Goal: Task Accomplishment & Management: Complete application form

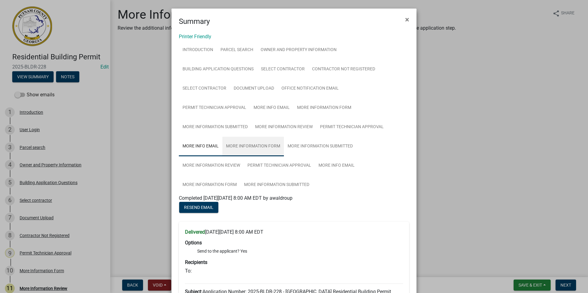
click at [234, 147] on link "More Information Form" at bounding box center [253, 147] width 62 height 20
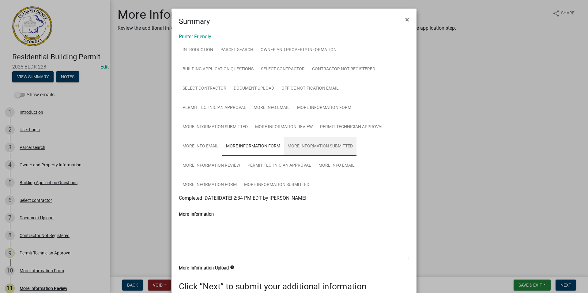
click at [298, 145] on link "More Information Submitted" at bounding box center [320, 147] width 73 height 20
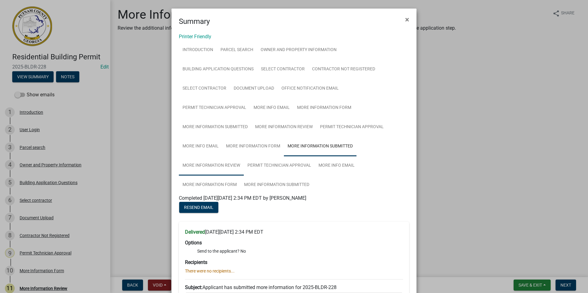
click at [214, 165] on link "More Information Review" at bounding box center [211, 166] width 65 height 20
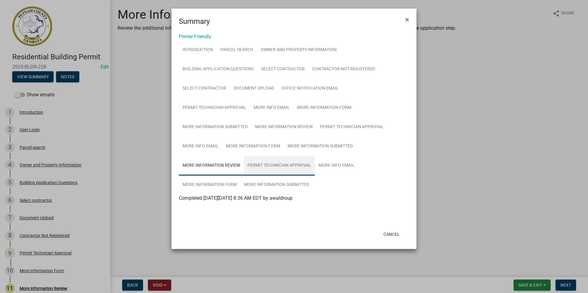
click at [268, 169] on link "Permit Technician Approval" at bounding box center [279, 166] width 71 height 20
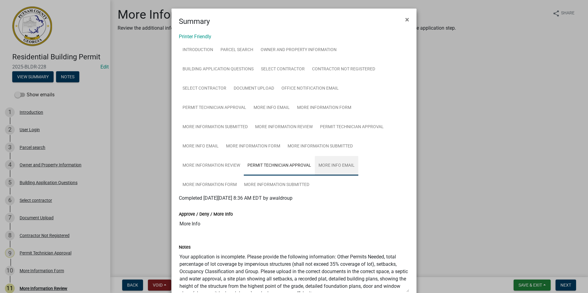
click at [328, 165] on link "More Info Email" at bounding box center [336, 166] width 43 height 20
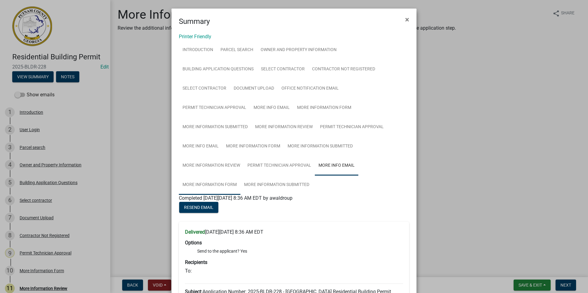
click at [209, 184] on link "More Information Form" at bounding box center [210, 185] width 62 height 20
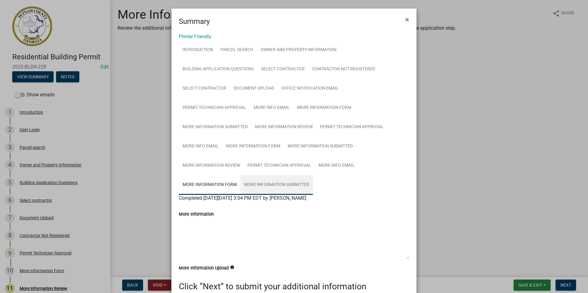
click at [266, 184] on link "More Information Submitted" at bounding box center [276, 185] width 73 height 20
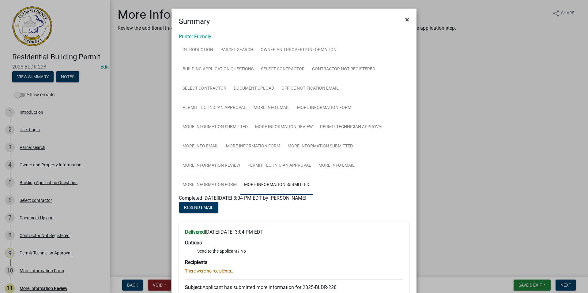
click at [405, 21] on span "×" at bounding box center [407, 19] width 4 height 9
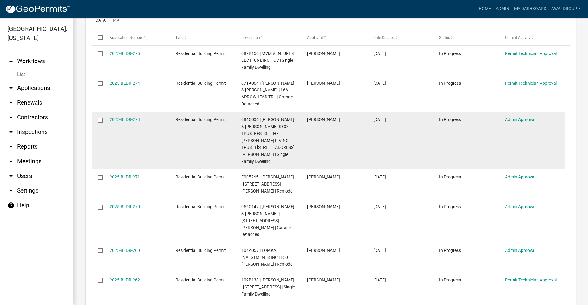
drag, startPoint x: 385, startPoint y: 151, endPoint x: 409, endPoint y: 146, distance: 24.4
click at [409, 146] on datatable-body-cell "[DATE]" at bounding box center [400, 141] width 66 height 58
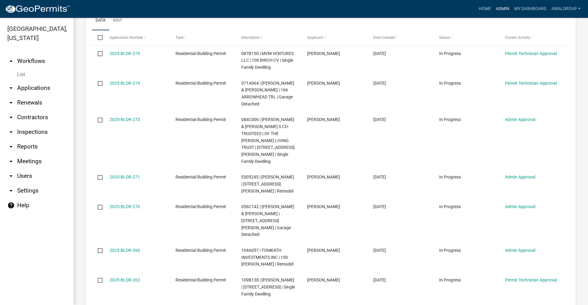
click at [501, 11] on link "Admin" at bounding box center [502, 9] width 18 height 12
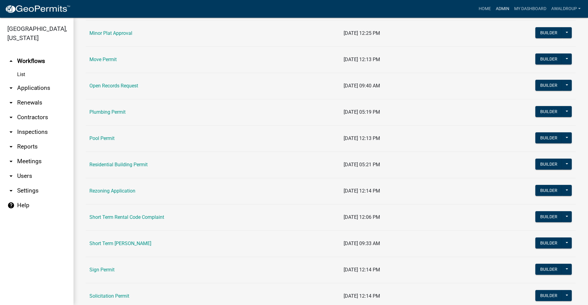
scroll to position [796, 0]
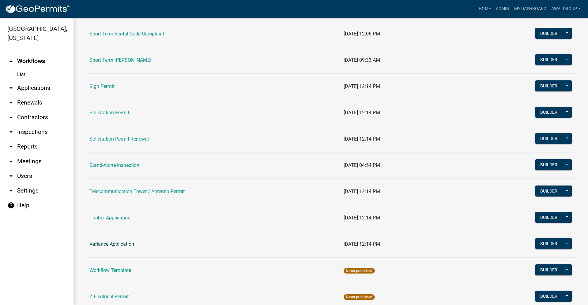
click at [115, 244] on link "Variance Application" at bounding box center [111, 244] width 45 height 6
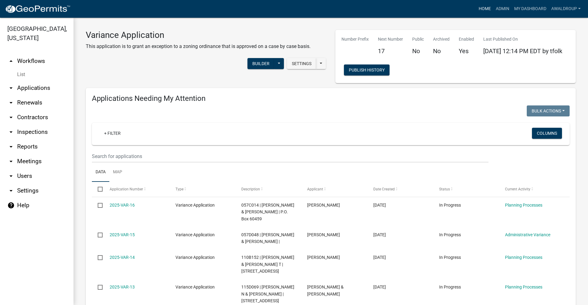
click at [481, 8] on link "Home" at bounding box center [484, 9] width 17 height 12
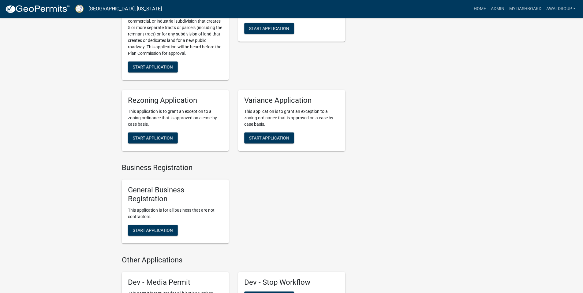
scroll to position [3121, 0]
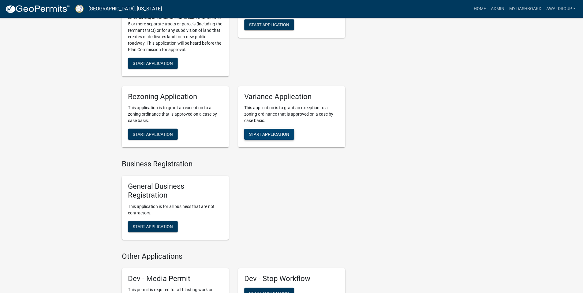
click at [272, 132] on span "Start Application" at bounding box center [269, 134] width 40 height 5
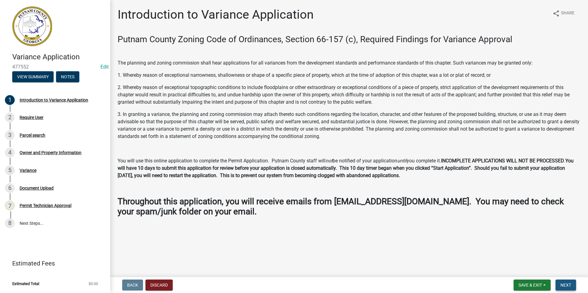
click at [564, 283] on span "Next" at bounding box center [565, 285] width 11 height 5
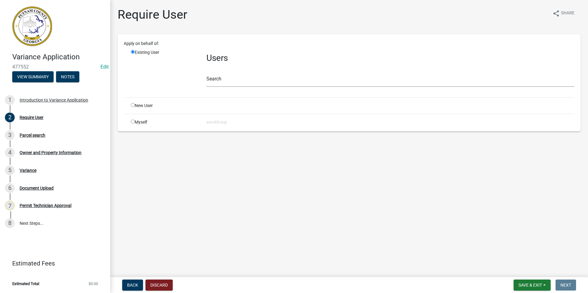
click at [235, 72] on div "Search" at bounding box center [390, 76] width 368 height 21
click at [233, 82] on input "text" at bounding box center [390, 80] width 368 height 13
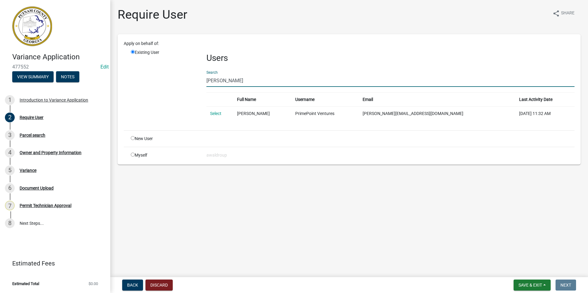
type input "George Emami"
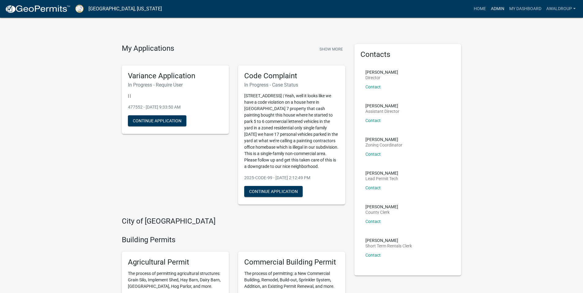
click at [496, 9] on link "Admin" at bounding box center [497, 9] width 18 height 12
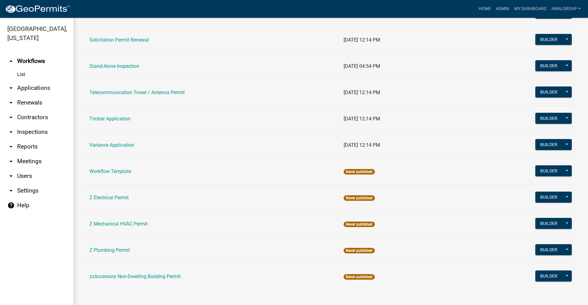
scroll to position [897, 0]
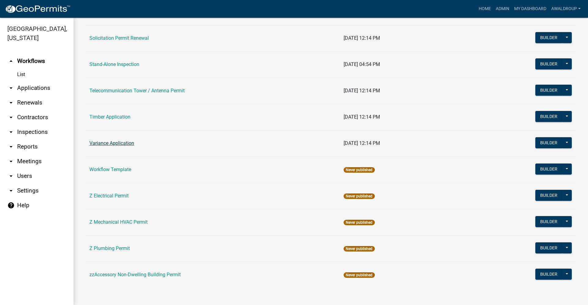
click at [122, 143] on link "Variance Application" at bounding box center [111, 143] width 45 height 6
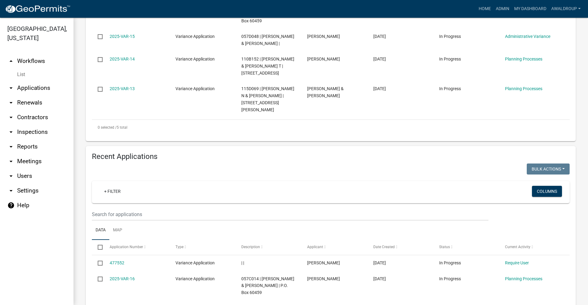
scroll to position [337, 0]
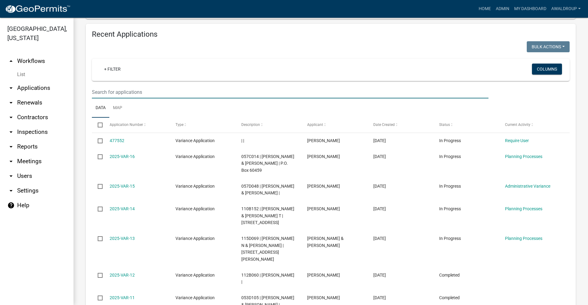
click at [143, 86] on input "text" at bounding box center [290, 92] width 396 height 13
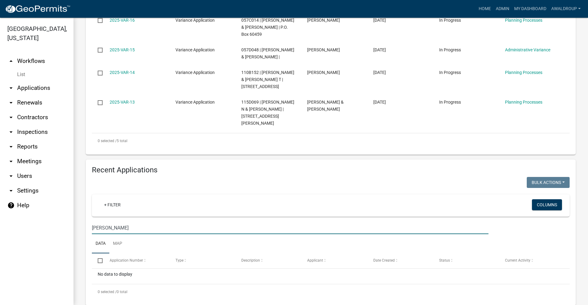
scroll to position [201, 0]
type input "g"
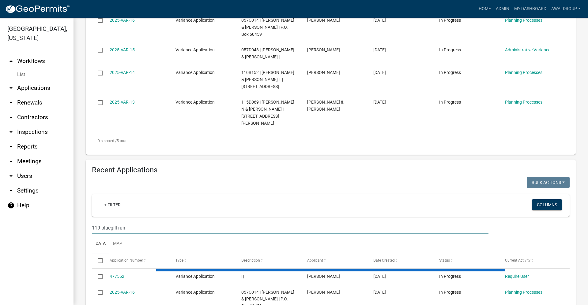
type input "119 bluegill run"
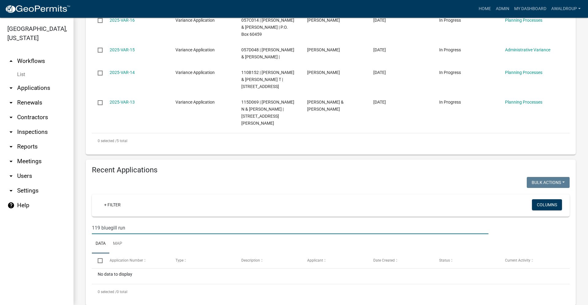
drag, startPoint x: 137, startPoint y: 215, endPoint x: 89, endPoint y: 212, distance: 48.1
click at [89, 222] on div "119 bluegill run" at bounding box center [290, 228] width 406 height 13
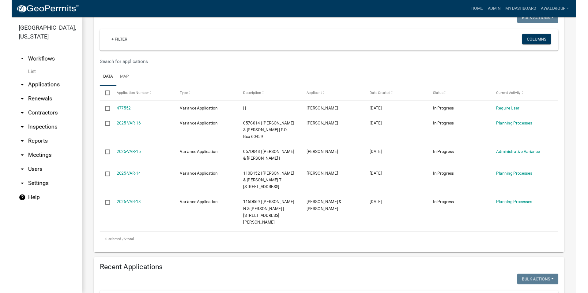
scroll to position [0, 0]
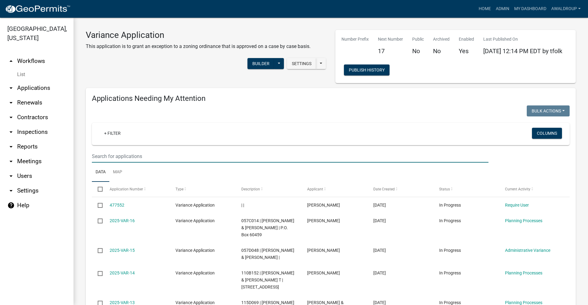
click at [122, 155] on input "text" at bounding box center [290, 156] width 396 height 13
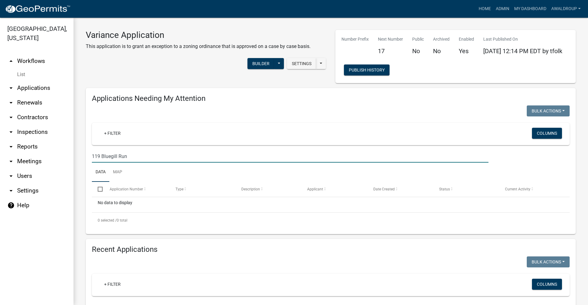
type input "119 Bluegill Run"
drag, startPoint x: 140, startPoint y: 158, endPoint x: 66, endPoint y: 161, distance: 74.4
click at [66, 161] on div "Putnam County, Georgia arrow_drop_up Workflows List arrow_drop_down Application…" at bounding box center [294, 162] width 588 height 288
type input "G"
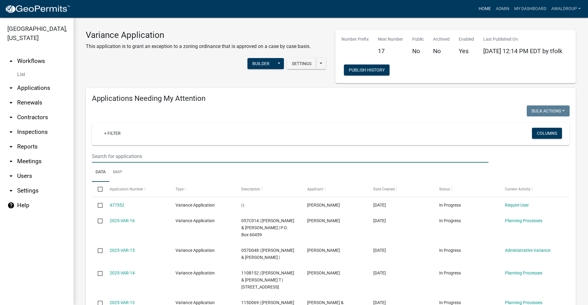
click at [485, 7] on link "Home" at bounding box center [484, 9] width 17 height 12
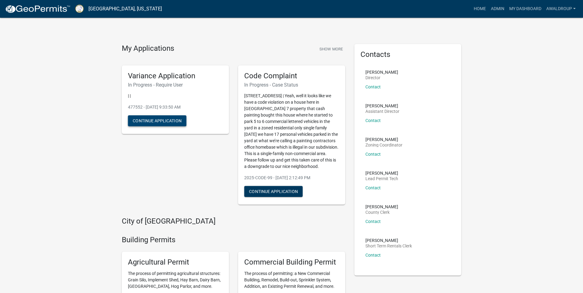
click at [140, 120] on button "Continue Application" at bounding box center [157, 120] width 58 height 11
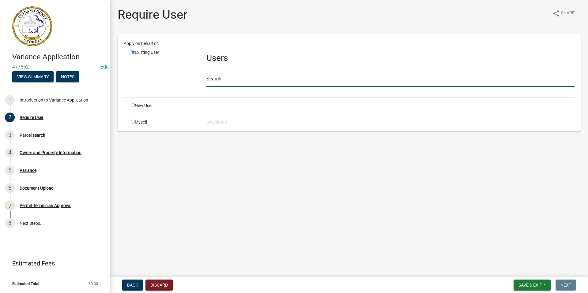
click at [214, 79] on input "text" at bounding box center [390, 80] width 368 height 13
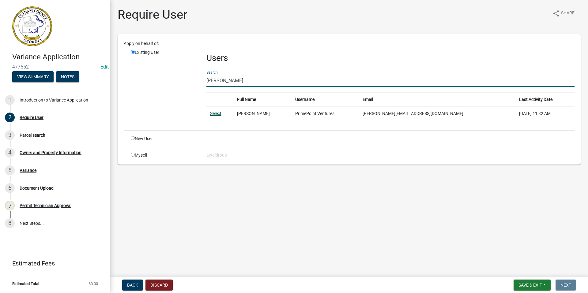
type input "George Emami"
click at [216, 115] on link "Select" at bounding box center [215, 113] width 11 height 5
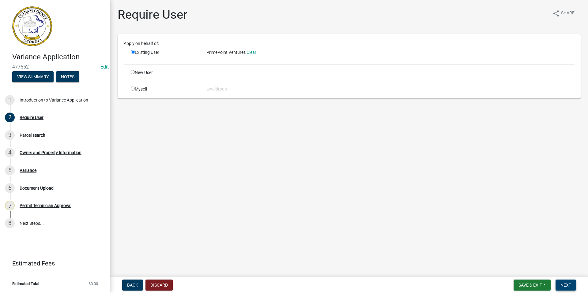
drag, startPoint x: 561, startPoint y: 283, endPoint x: 558, endPoint y: 279, distance: 5.0
click at [562, 283] on span "Next" at bounding box center [565, 285] width 11 height 5
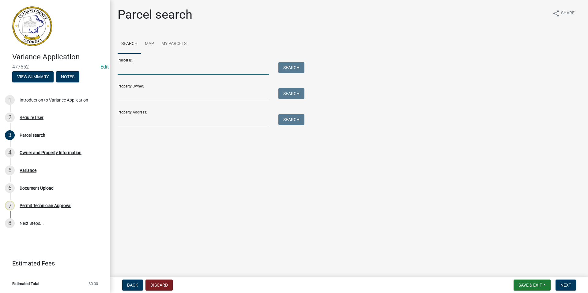
click at [149, 68] on input "Parcel ID:" at bounding box center [194, 68] width 152 height 13
type input "083A076"
click at [294, 64] on button "Search" at bounding box center [291, 67] width 26 height 11
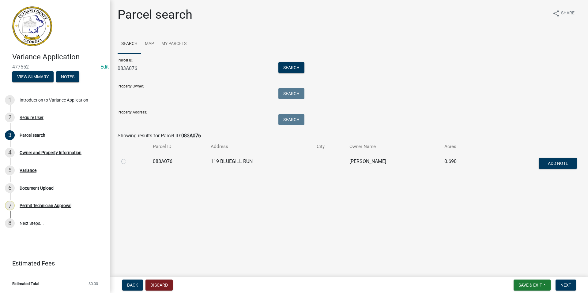
click at [129, 158] on label at bounding box center [129, 158] width 0 height 0
click at [129, 162] on input "radio" at bounding box center [131, 160] width 4 height 4
radio input "true"
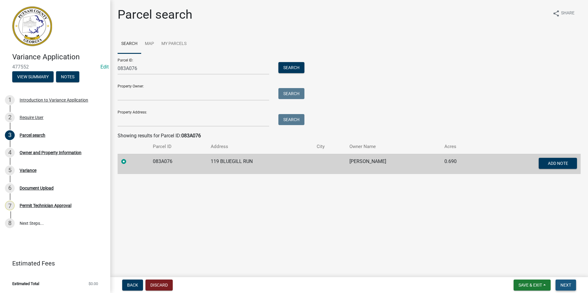
click at [565, 286] on span "Next" at bounding box center [565, 285] width 11 height 5
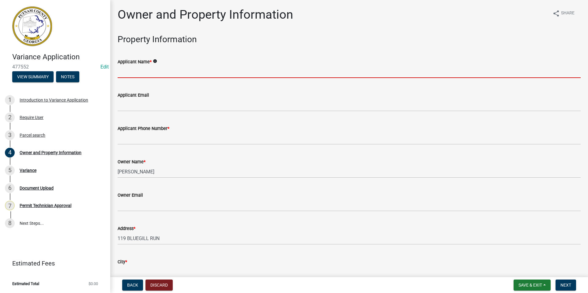
click at [142, 69] on input "Applicant Name *" at bounding box center [349, 71] width 463 height 13
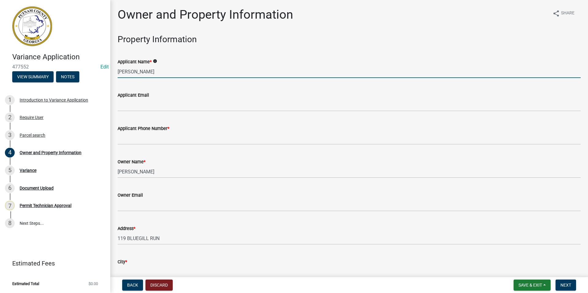
type input "George Emami"
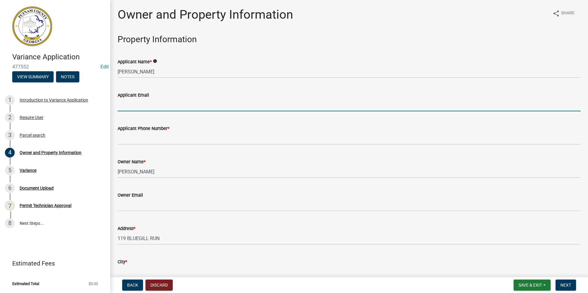
click at [147, 107] on input "Applicant Email" at bounding box center [349, 105] width 463 height 13
type input "george@primepointventures.net"
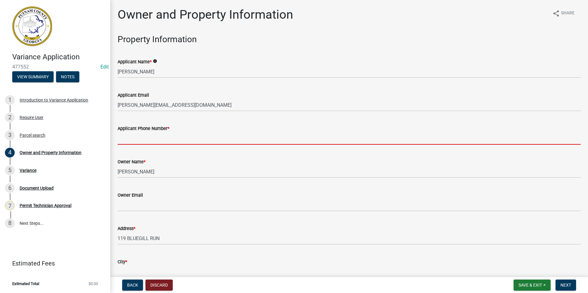
click at [140, 136] on input "Applicant Phone Number *" at bounding box center [349, 138] width 463 height 13
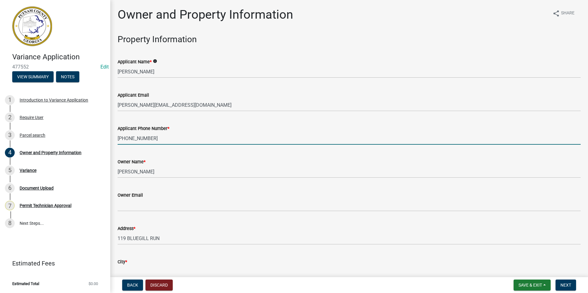
type input "706-207-0383"
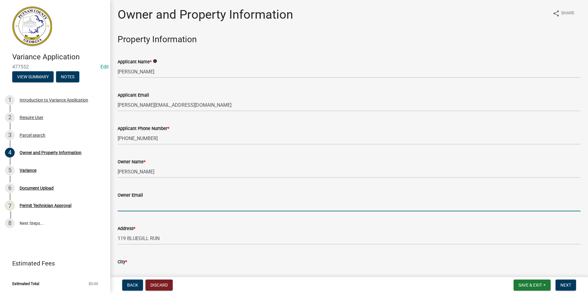
click at [147, 204] on input "Owner Email" at bounding box center [349, 205] width 463 height 13
type input "g"
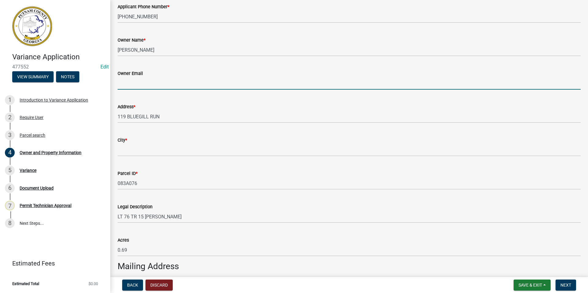
scroll to position [122, 0]
click at [134, 142] on div "City *" at bounding box center [349, 139] width 463 height 7
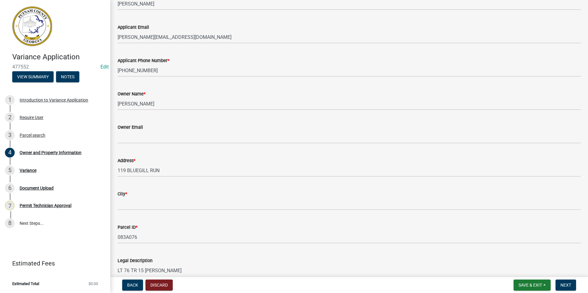
scroll to position [61, 0]
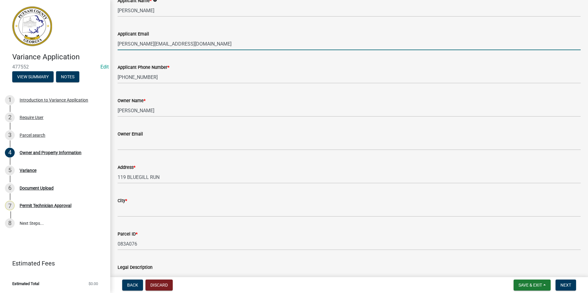
drag, startPoint x: 191, startPoint y: 45, endPoint x: 122, endPoint y: 47, distance: 68.6
click at [113, 47] on div "Applicant Email george@primepointventures.net" at bounding box center [349, 36] width 472 height 28
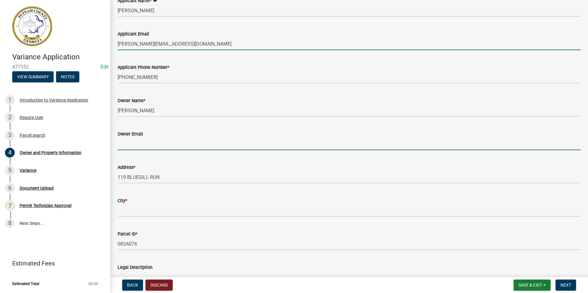
click at [123, 146] on input "Owner Email" at bounding box center [349, 144] width 463 height 13
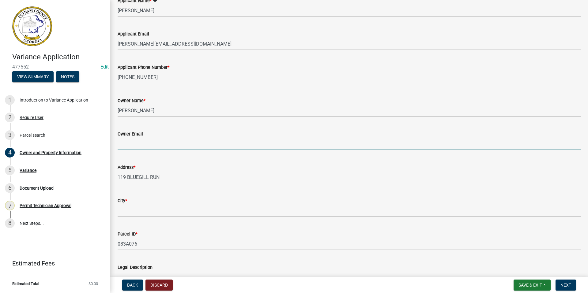
paste input "george@primepointventures.net"
type input "george@primepointventures.net"
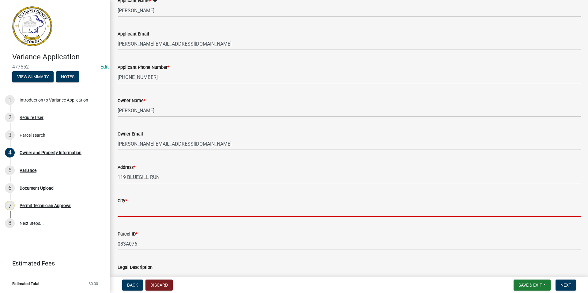
click at [132, 213] on input "City *" at bounding box center [349, 210] width 463 height 13
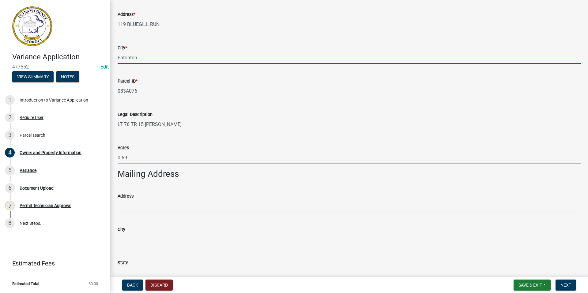
scroll to position [275, 0]
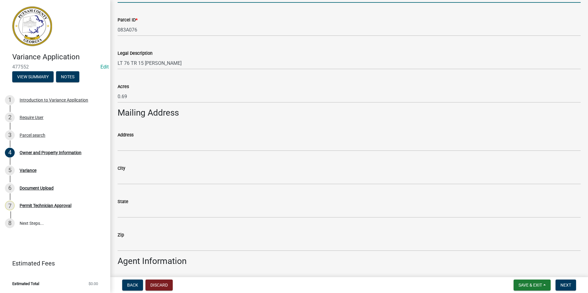
type input "Eatonton"
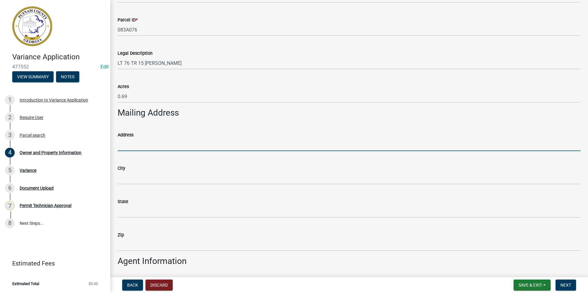
click at [128, 144] on input "Address" at bounding box center [349, 145] width 463 height 13
type input "5689 Sandhurst Drive"
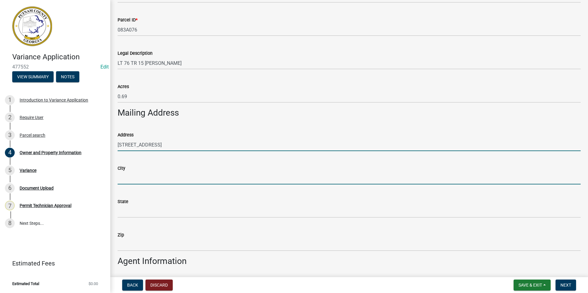
click at [132, 177] on input "City" at bounding box center [349, 178] width 463 height 13
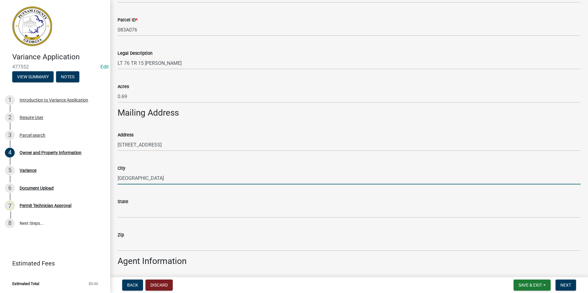
type input "Forest Park"
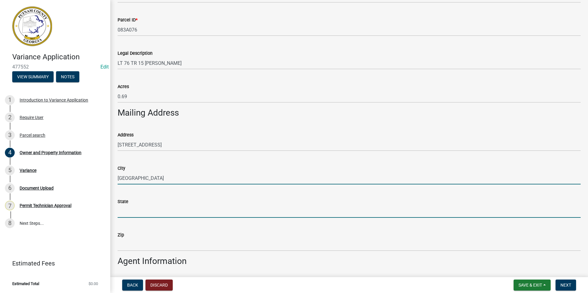
click at [146, 212] on input "State" at bounding box center [349, 211] width 463 height 13
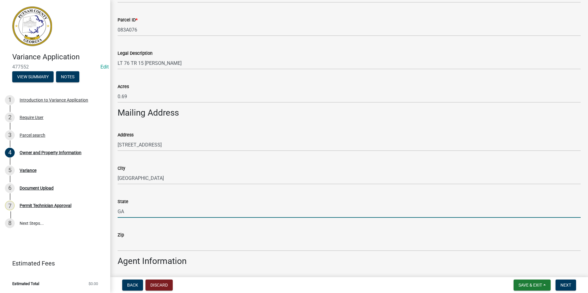
type input "GA"
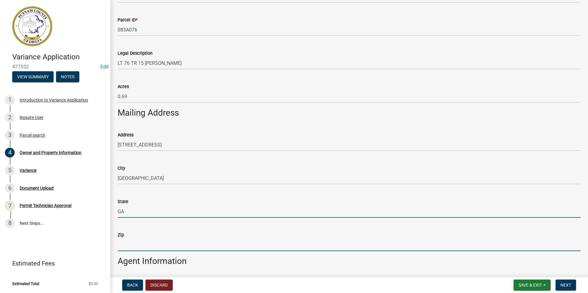
click at [126, 244] on input "Zip" at bounding box center [349, 245] width 463 height 13
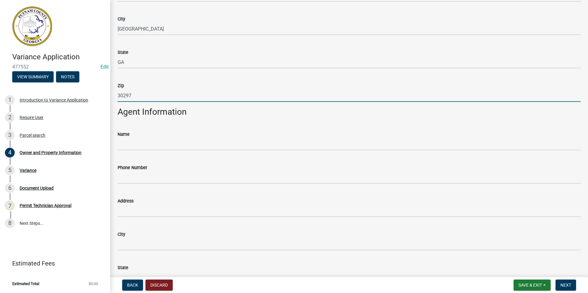
scroll to position [428, 0]
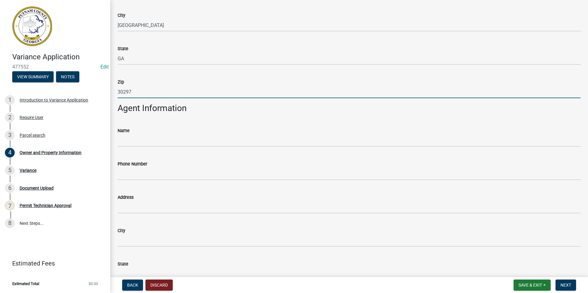
type input "30297"
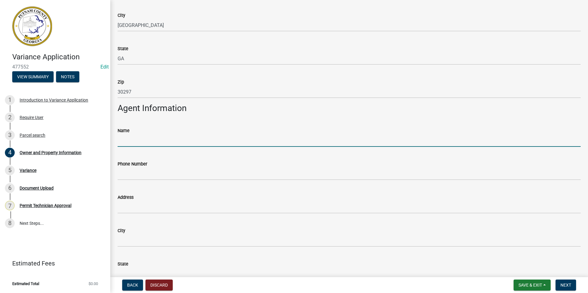
click at [133, 140] on input "Name" at bounding box center [349, 140] width 463 height 13
type input "George Emami"
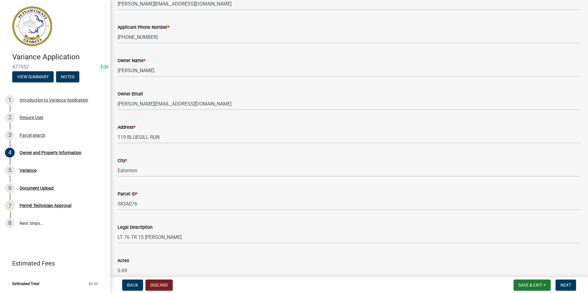
scroll to position [92, 0]
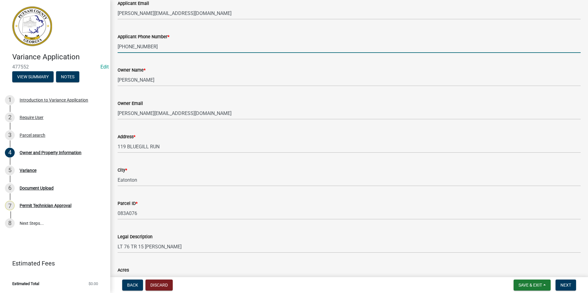
drag, startPoint x: 151, startPoint y: 47, endPoint x: 114, endPoint y: 47, distance: 36.7
click at [114, 47] on div "Applicant Phone Number * 706-207-0383" at bounding box center [349, 38] width 472 height 28
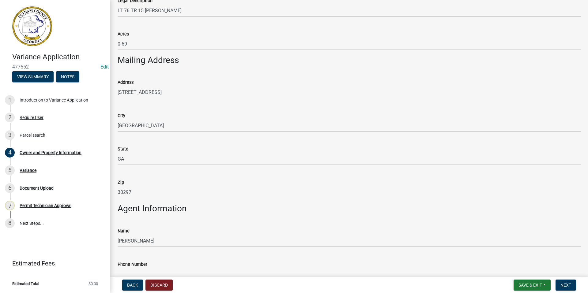
scroll to position [459, 0]
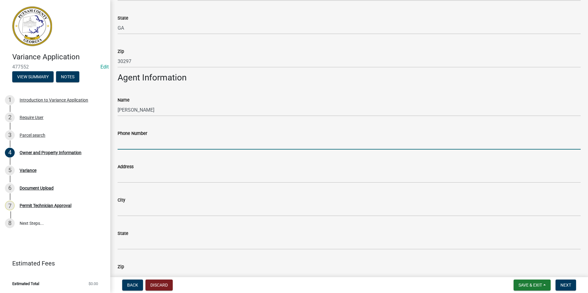
click at [123, 144] on input "Phone Number" at bounding box center [349, 143] width 463 height 13
paste input "706-207-0383"
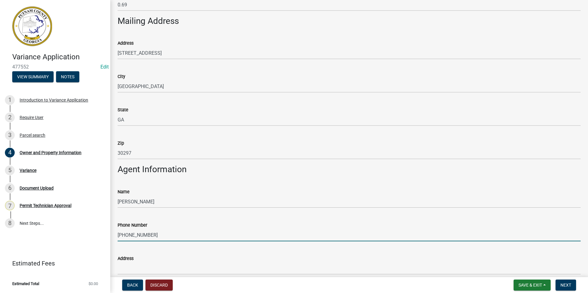
scroll to position [490, 0]
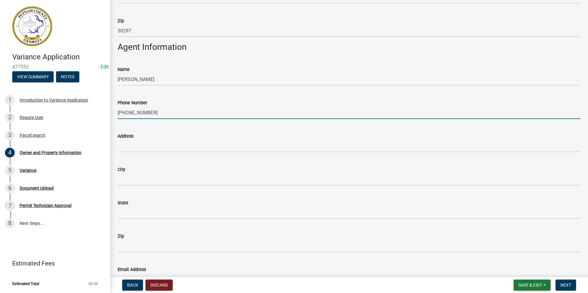
type input "706-207-0383"
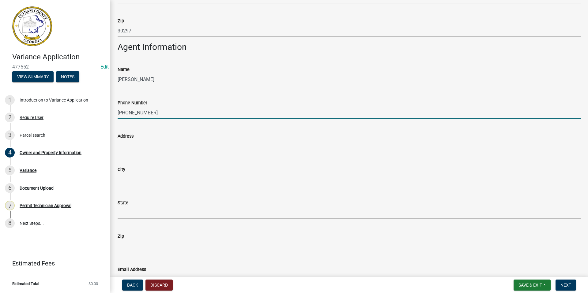
click at [119, 146] on input "Address" at bounding box center [349, 146] width 463 height 13
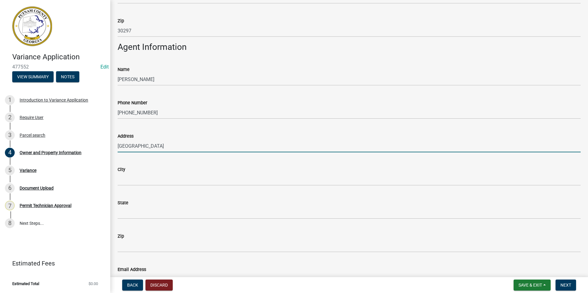
type input "1000 Halona Loop"
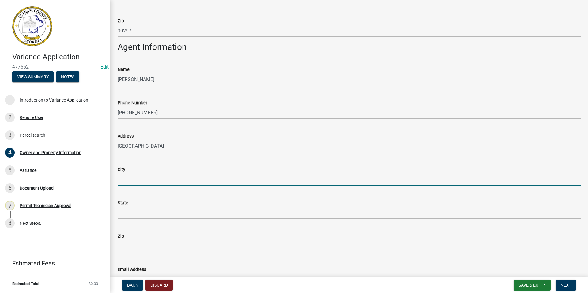
click at [122, 176] on input "City" at bounding box center [349, 179] width 463 height 13
type input "Forsyth"
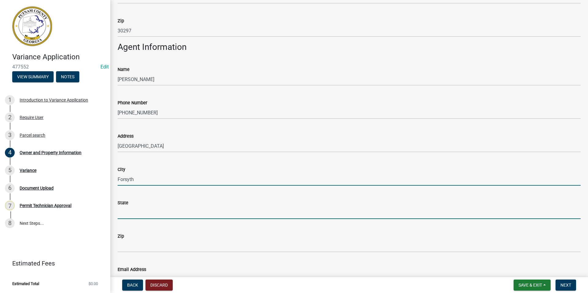
click at [126, 210] on input "State" at bounding box center [349, 213] width 463 height 13
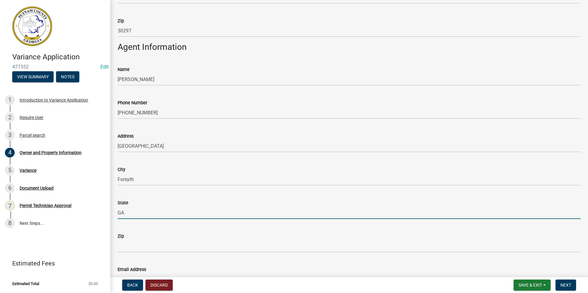
type input "GA"
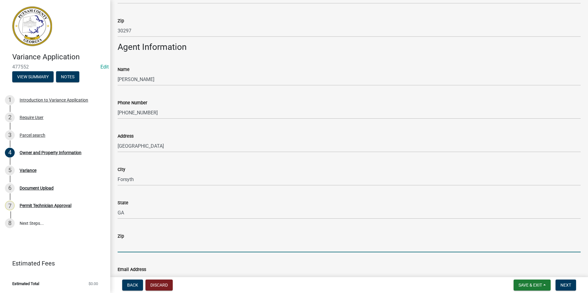
click at [123, 246] on input "Zip" at bounding box center [349, 246] width 463 height 13
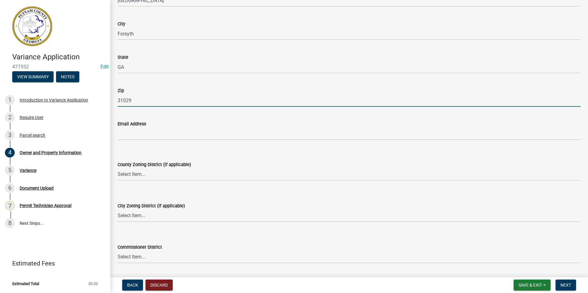
scroll to position [643, 0]
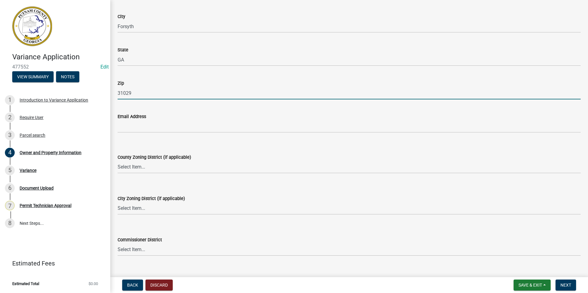
type input "31029"
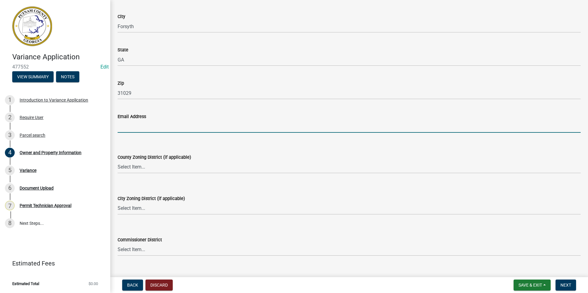
click at [127, 125] on input "Email Address" at bounding box center [349, 126] width 463 height 13
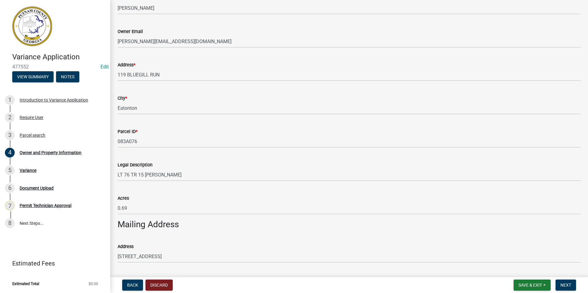
scroll to position [153, 0]
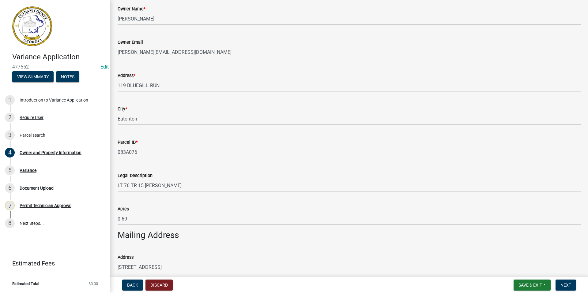
type input "ge"
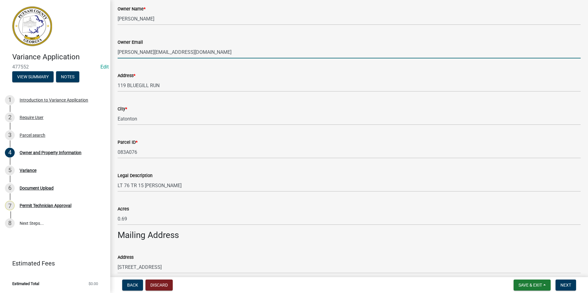
drag, startPoint x: 191, startPoint y: 50, endPoint x: 118, endPoint y: 57, distance: 74.1
click at [118, 57] on input "george@primepointventures.net" at bounding box center [349, 52] width 463 height 13
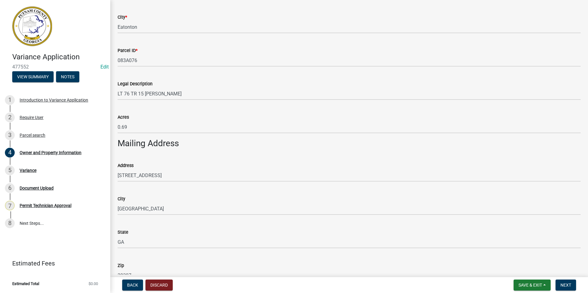
scroll to position [184, 0]
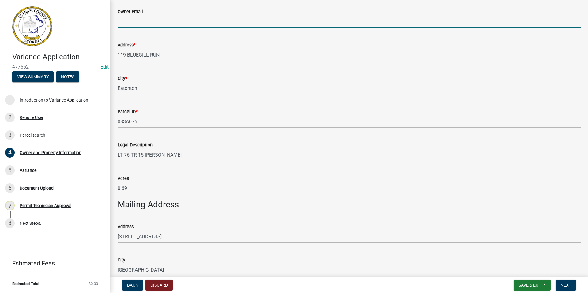
paste input "george@primepointventures.net"
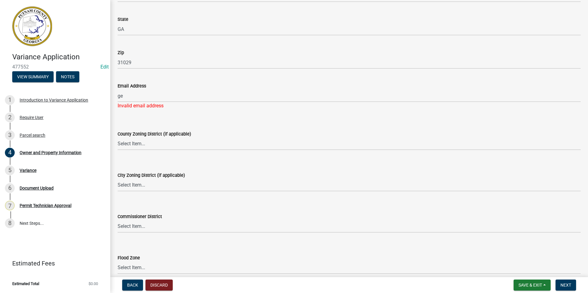
type input "george@primepointventures.net"
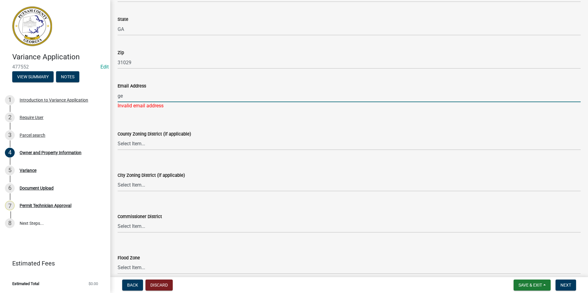
click at [129, 96] on input "ge" at bounding box center [349, 96] width 463 height 13
type input "g"
paste input "george@primepointventures.net"
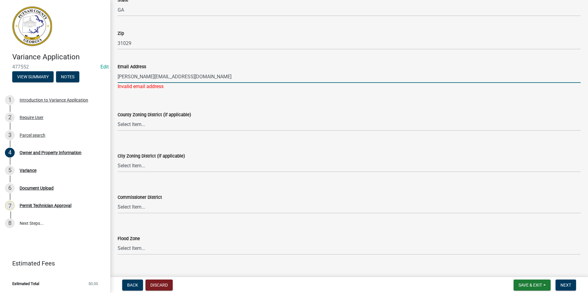
scroll to position [709, 0]
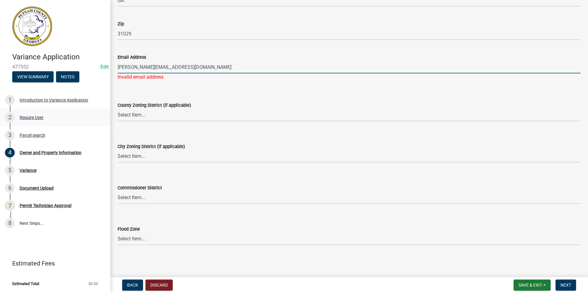
type input "george@primepointventures.net"
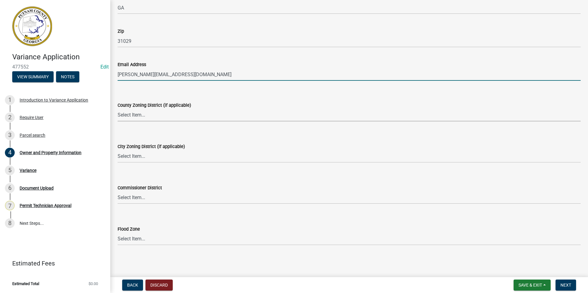
click at [123, 112] on select "Select Item... AG-1 R-1R R-1 R-2 MHP RM-1 RM-3 C-1 C-2 I-M PUD N/A" at bounding box center [349, 115] width 463 height 13
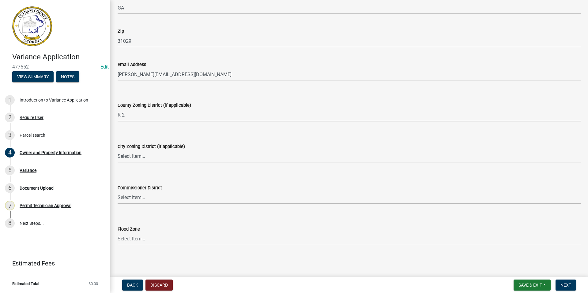
click at [118, 109] on select "Select Item... AG-1 R-1R R-1 R-2 MHP RM-1 RM-3 C-1 C-2 I-M PUD N/A" at bounding box center [349, 115] width 463 height 13
select select "78bfdc44-73ff-456e-a557-d4c99b9c08be"
click at [126, 152] on select "Select Item... A-1 A-2 R-1 R-2 R-3 R-4 MHP C-1 C-2 I-1 I-2 DB FH H-P N/A" at bounding box center [349, 156] width 463 height 13
click at [118, 150] on select "Select Item... A-1 A-2 R-1 R-2 R-3 R-4 MHP C-1 C-2 I-1 I-2 DB FH H-P N/A" at bounding box center [349, 156] width 463 height 13
select select "83394b22-4a11-496c-8e5c-75ade2e72faf"
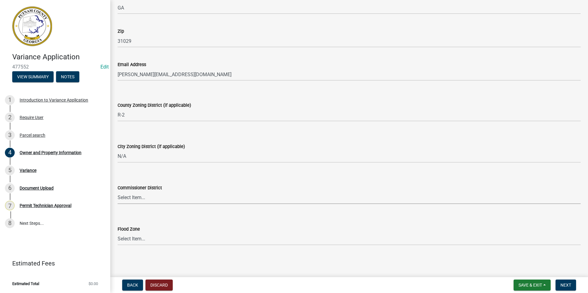
click at [134, 199] on select "Select Item... District 1 District 2 District 3 District 4" at bounding box center [349, 198] width 463 height 13
click at [118, 192] on select "Select Item... District 1 District 2 District 3 District 4" at bounding box center [349, 198] width 463 height 13
select select "295c155f-de53-4b68-9fdd-08c8883e9b6f"
click at [125, 238] on select "Select Item... Zone A Zone V Zone A99 Zone AE Zone AO Zone AH Zone VE Zone AR Z…" at bounding box center [349, 239] width 463 height 13
click at [118, 233] on select "Select Item... Zone A Zone V Zone A99 Zone AE Zone AO Zone AH Zone VE Zone AR Z…" at bounding box center [349, 239] width 463 height 13
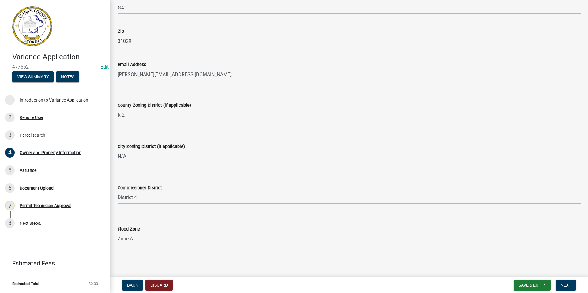
select select "6f1acead-4b1a-4680-ba5d-beeb03d30465"
click at [563, 284] on span "Next" at bounding box center [565, 285] width 11 height 5
click at [565, 285] on span "Next" at bounding box center [565, 285] width 11 height 5
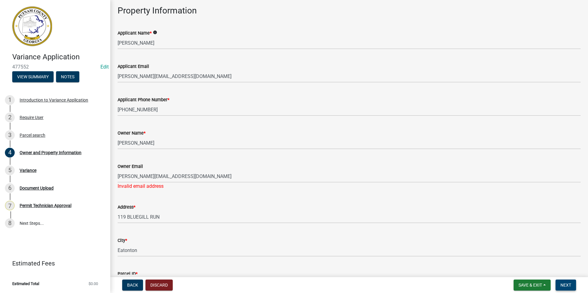
scroll to position [0, 0]
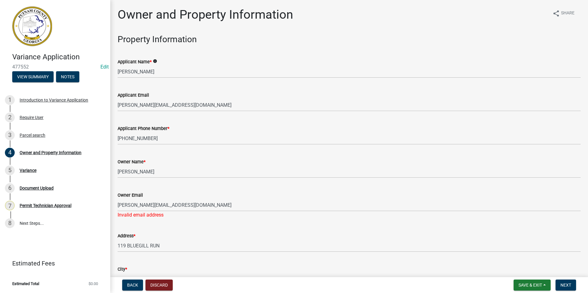
click at [267, 113] on wm-data-entity-input "Applicant Email george@primepointventures.net" at bounding box center [349, 99] width 463 height 33
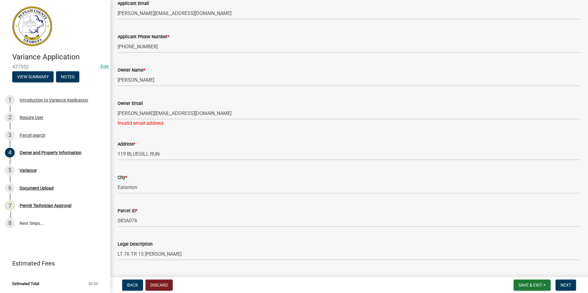
scroll to position [184, 0]
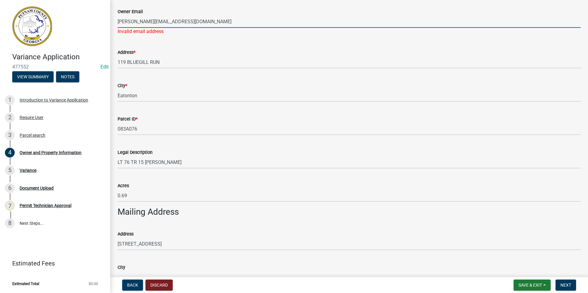
click at [202, 22] on input "george@primepointventures.net" at bounding box center [349, 21] width 463 height 13
click at [198, 21] on input "george@primepointventures.net" at bounding box center [349, 21] width 463 height 13
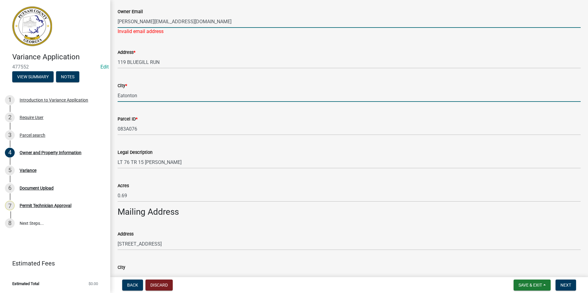
click at [154, 96] on input "Eatonton" at bounding box center [349, 95] width 463 height 13
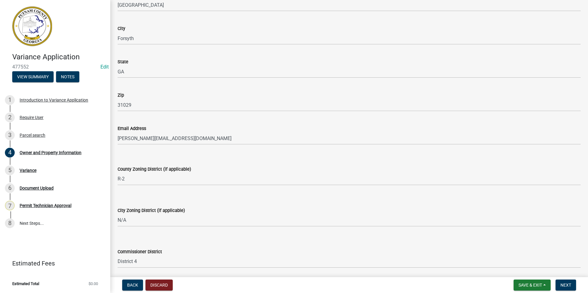
scroll to position [702, 0]
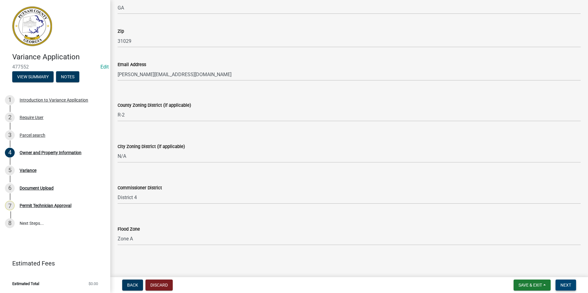
click at [563, 285] on span "Next" at bounding box center [565, 285] width 11 height 5
click at [562, 284] on span "Next" at bounding box center [565, 285] width 11 height 5
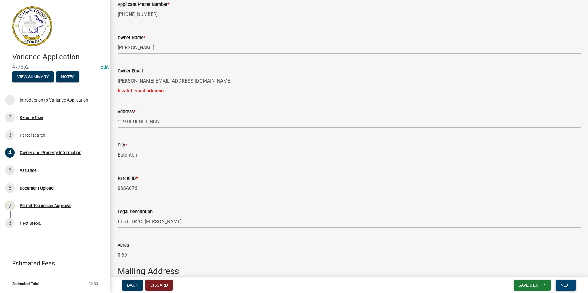
scroll to position [90, 0]
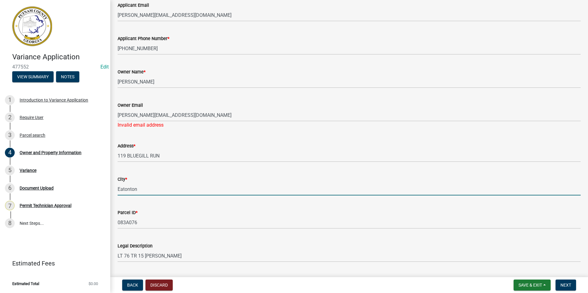
click at [137, 187] on input "Eatonton" at bounding box center [349, 189] width 463 height 13
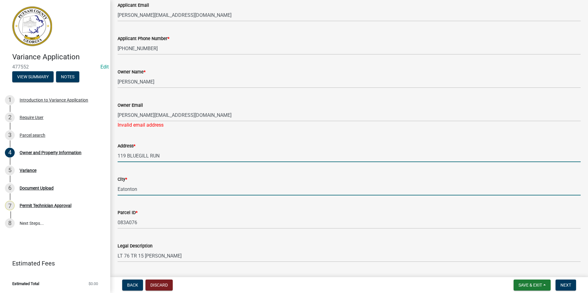
click at [161, 156] on input "119 BLUEGILL RUN" at bounding box center [349, 156] width 463 height 13
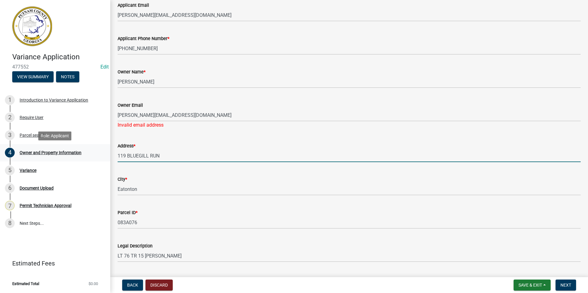
drag, startPoint x: 161, startPoint y: 156, endPoint x: 108, endPoint y: 159, distance: 52.4
click at [108, 159] on div "Variance Application 477552 Edit View Summary Notes 1 Introduction to Variance …" at bounding box center [294, 146] width 588 height 293
click at [178, 159] on input "119 BLUEGILL RUN" at bounding box center [349, 156] width 463 height 13
click at [184, 153] on input "119 BLUEGILL RUN" at bounding box center [349, 156] width 463 height 13
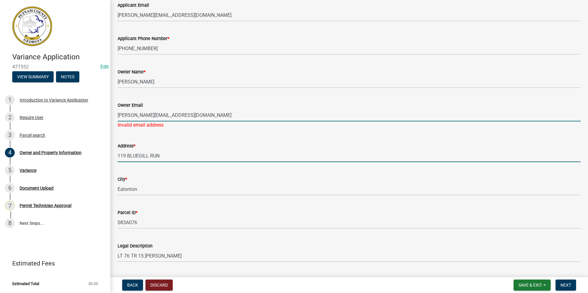
click at [219, 112] on input "george@primepointventures.net" at bounding box center [349, 115] width 463 height 13
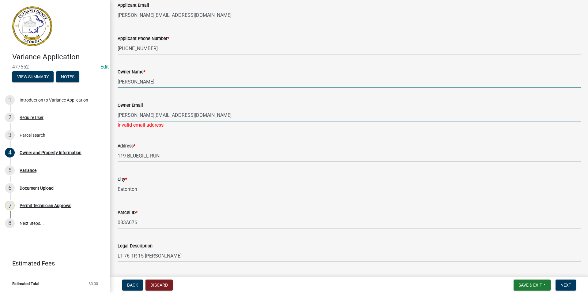
click at [173, 81] on input "MONTGOMERY H B JR" at bounding box center [349, 82] width 463 height 13
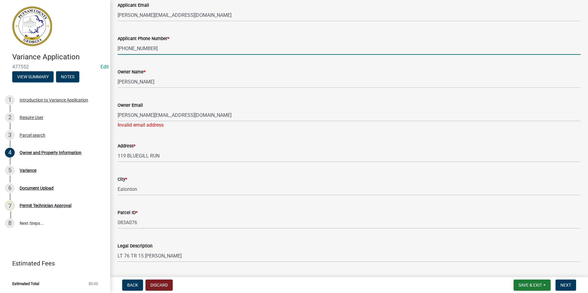
click at [184, 44] on input "706-207-0383" at bounding box center [349, 48] width 463 height 13
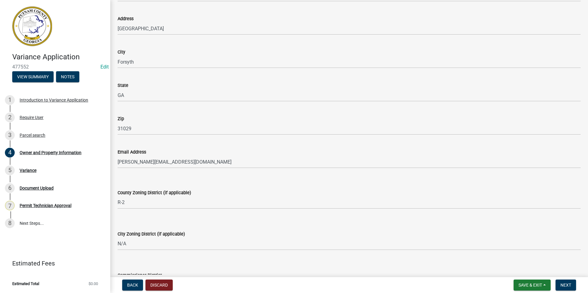
scroll to position [702, 0]
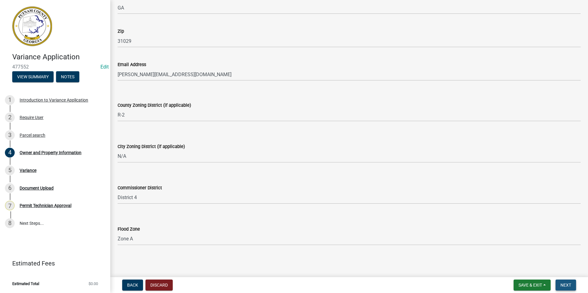
click at [569, 286] on span "Next" at bounding box center [565, 285] width 11 height 5
click at [529, 286] on span "Save & Exit" at bounding box center [530, 285] width 24 height 5
click at [524, 271] on button "Save & Exit" at bounding box center [525, 269] width 49 height 15
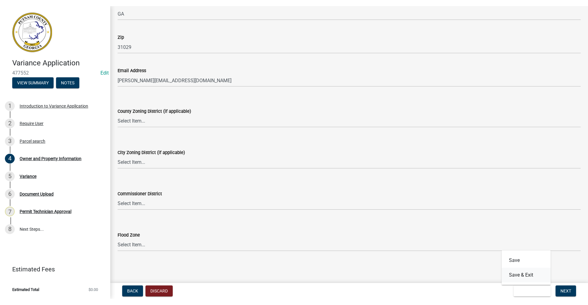
scroll to position [0, 0]
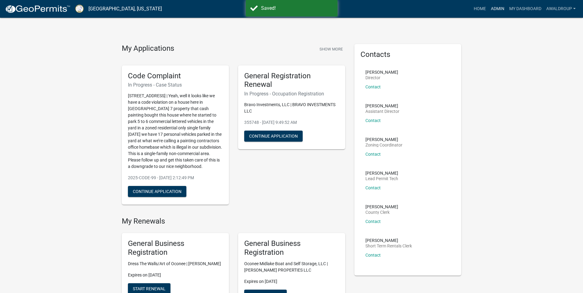
click at [499, 11] on link "Admin" at bounding box center [497, 9] width 18 height 12
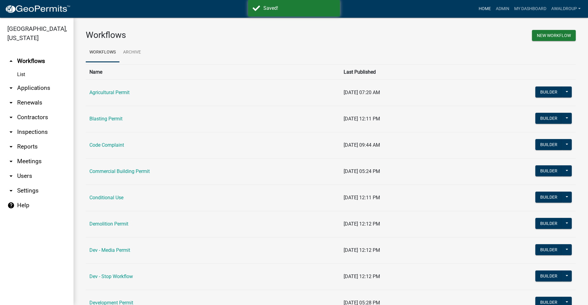
click at [480, 9] on link "Home" at bounding box center [484, 9] width 17 height 12
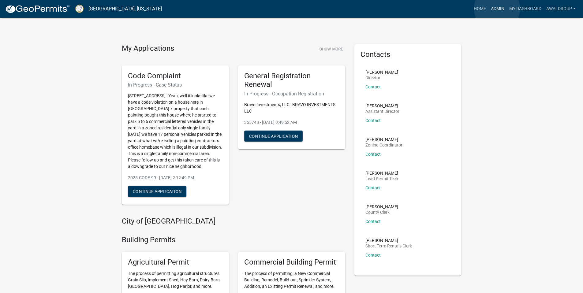
click at [497, 9] on link "Admin" at bounding box center [497, 9] width 18 height 12
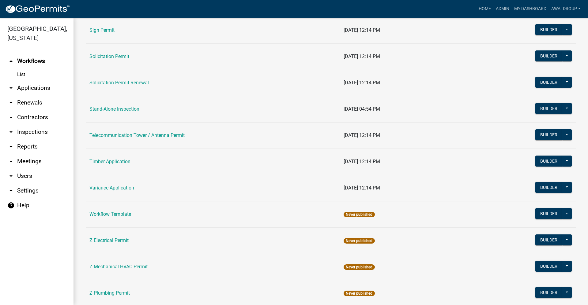
scroll to position [857, 0]
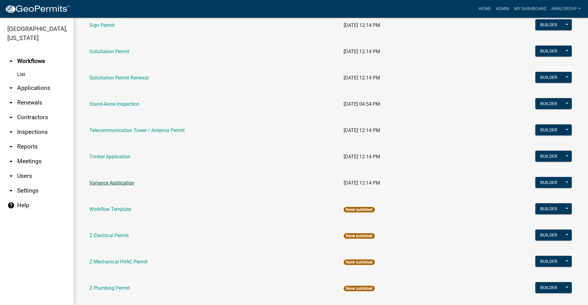
click at [111, 181] on link "Variance Application" at bounding box center [111, 183] width 45 height 6
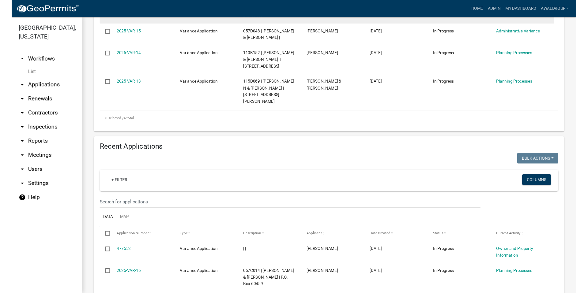
scroll to position [214, 0]
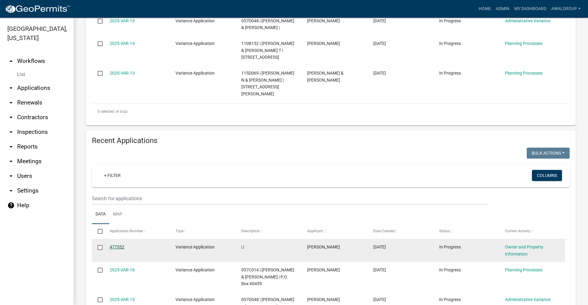
click at [120, 245] on link "477552" at bounding box center [117, 247] width 15 height 5
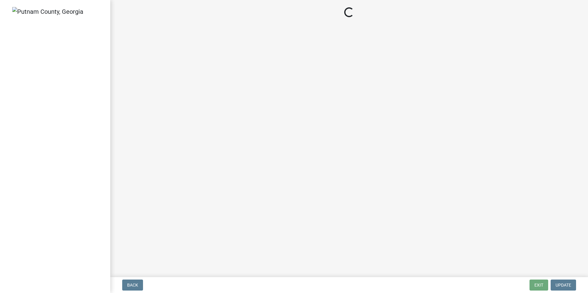
select select "78bfdc44-73ff-456e-a557-d4c99b9c08be"
select select "83394b22-4a11-496c-8e5c-75ade2e72faf"
select select "295c155f-de53-4b68-9fdd-08c8883e9b6f"
select select "6f1acead-4b1a-4680-ba5d-beeb03d30465"
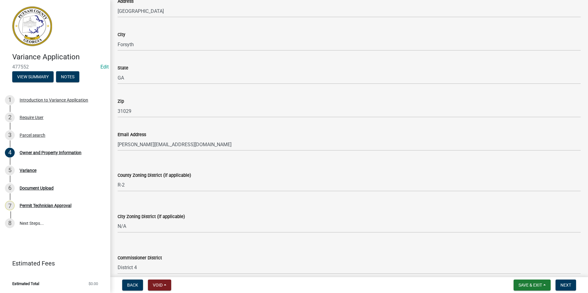
scroll to position [695, 0]
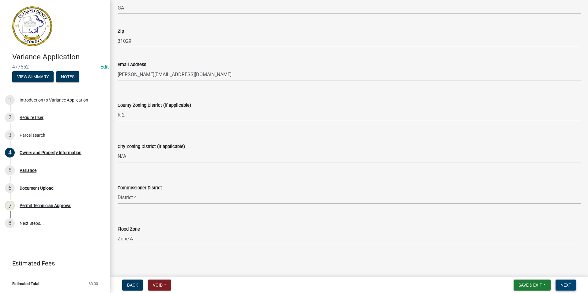
click at [570, 282] on button "Next" at bounding box center [565, 285] width 21 height 11
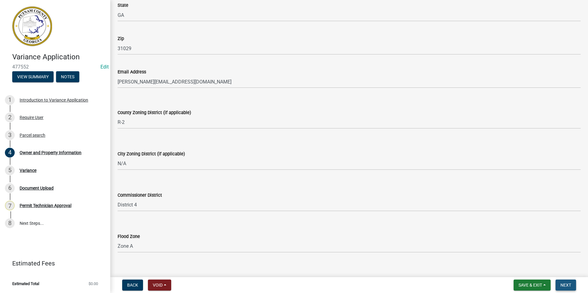
scroll to position [702, 0]
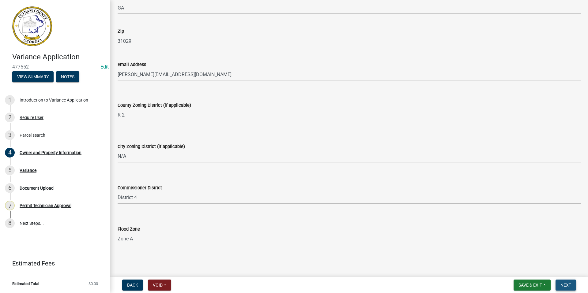
click at [565, 286] on span "Next" at bounding box center [565, 285] width 11 height 5
click at [48, 152] on div "Owner and Property Information" at bounding box center [51, 153] width 62 height 4
click at [35, 168] on div "Variance" at bounding box center [28, 170] width 17 height 4
click at [31, 170] on div "Variance" at bounding box center [28, 170] width 17 height 4
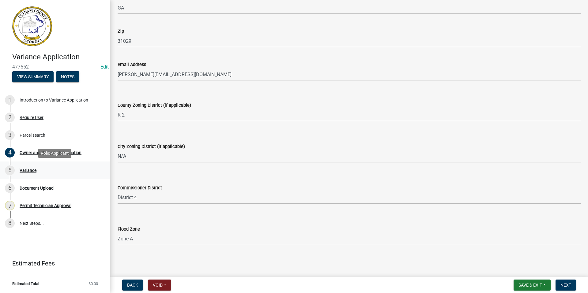
drag, startPoint x: 31, startPoint y: 170, endPoint x: 103, endPoint y: 165, distance: 72.1
click at [103, 165] on link "5 Variance" at bounding box center [55, 171] width 110 height 18
click at [61, 152] on div "Owner and Property Information" at bounding box center [51, 153] width 62 height 4
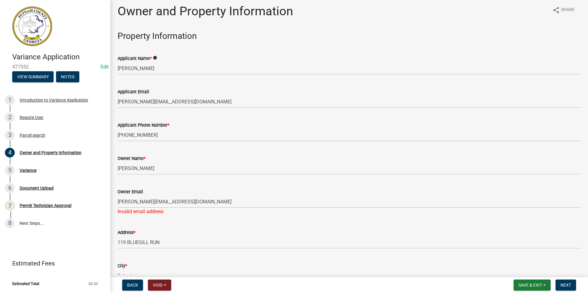
scroll to position [0, 0]
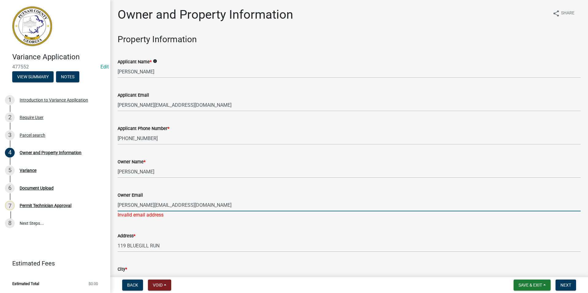
click at [193, 205] on input "george@primepointventures.net" at bounding box center [349, 205] width 463 height 13
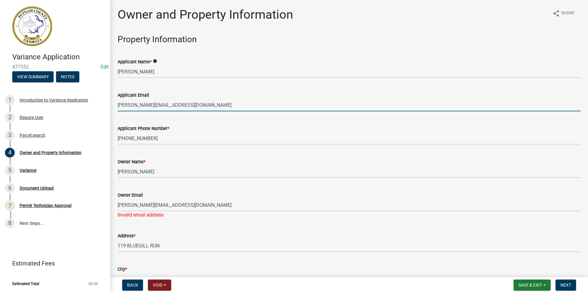
drag, startPoint x: 190, startPoint y: 107, endPoint x: 114, endPoint y: 107, distance: 75.9
click at [114, 107] on div "Applicant Email george@primepointventures.net" at bounding box center [349, 97] width 472 height 28
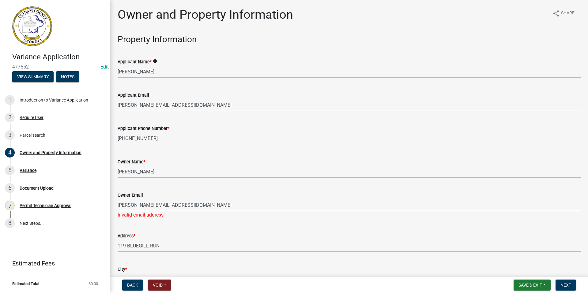
drag, startPoint x: 194, startPoint y: 206, endPoint x: 112, endPoint y: 206, distance: 82.0
paste input "text"
type input "george@primepointventures.net"
click at [569, 284] on span "Next" at bounding box center [565, 285] width 11 height 5
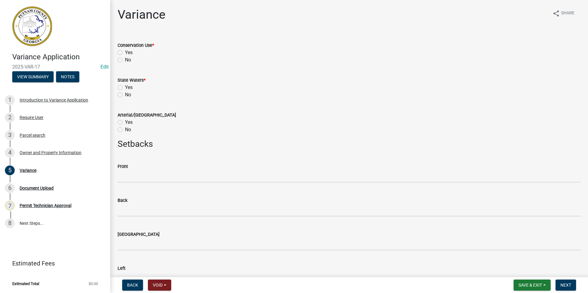
drag, startPoint x: 119, startPoint y: 60, endPoint x: 119, endPoint y: 63, distance: 3.4
click at [125, 60] on label "No" at bounding box center [128, 59] width 6 height 7
click at [125, 60] on input "No" at bounding box center [127, 58] width 4 height 4
radio input "true"
click at [125, 86] on label "Yes" at bounding box center [129, 87] width 8 height 7
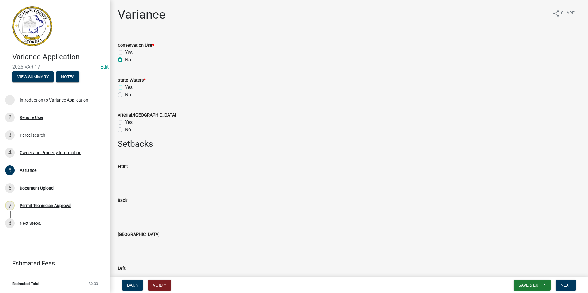
click at [125, 86] on input "Yes" at bounding box center [127, 86] width 4 height 4
radio input "true"
click at [125, 130] on label "No" at bounding box center [128, 129] width 6 height 7
click at [125, 130] on input "No" at bounding box center [127, 128] width 4 height 4
radio input "true"
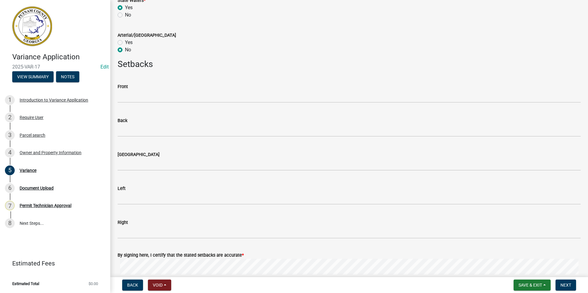
scroll to position [92, 0]
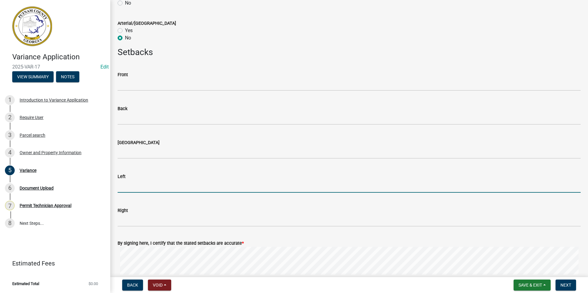
click at [136, 186] on input "text" at bounding box center [349, 186] width 463 height 13
type input "15"
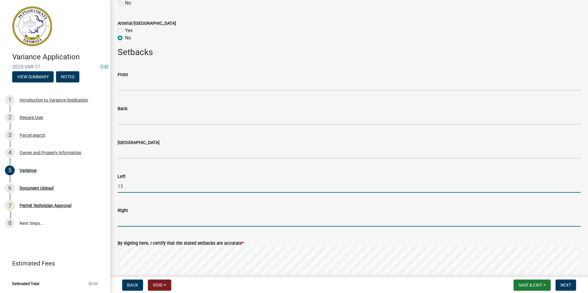
click at [126, 221] on input "text" at bounding box center [349, 220] width 463 height 13
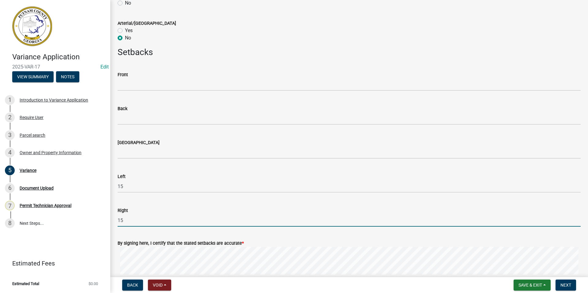
scroll to position [184, 0]
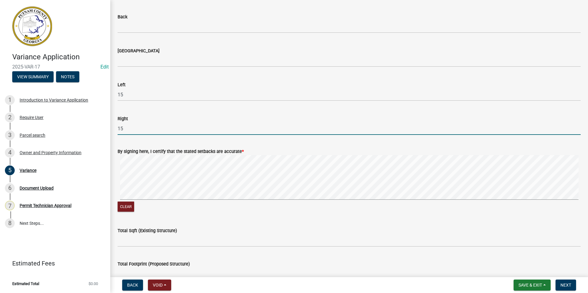
type input "15"
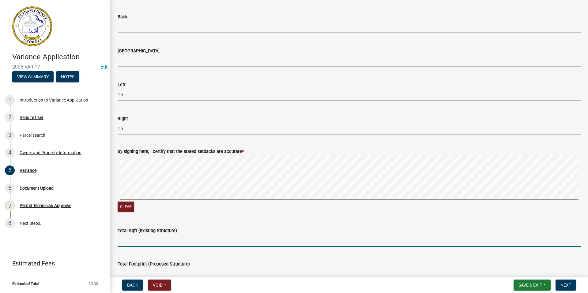
click at [133, 241] on input "Total Sqft (Existing Structure)" at bounding box center [349, 240] width 463 height 13
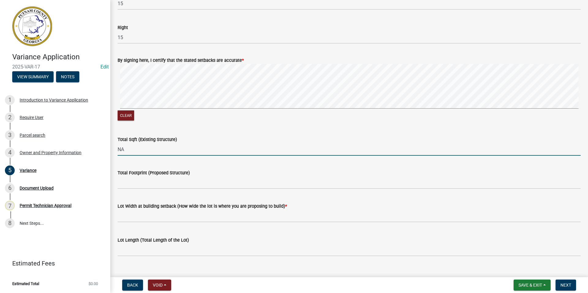
scroll to position [275, 0]
type input "NA"
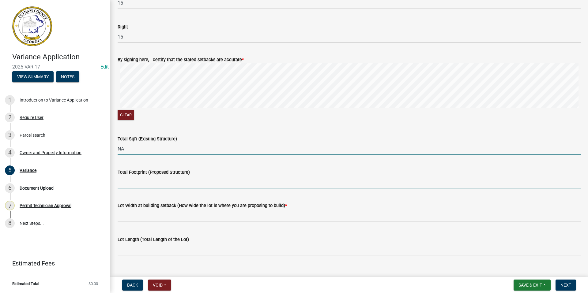
click at [142, 179] on input "Total Footprint (Proposed Structure)" at bounding box center [349, 182] width 463 height 13
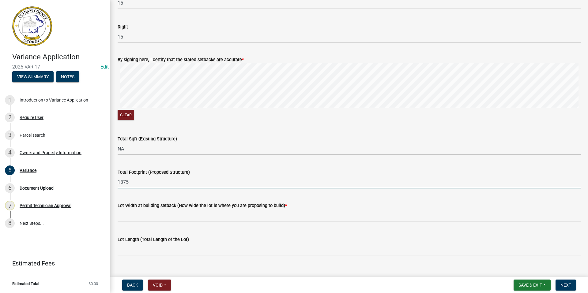
type input "1375"
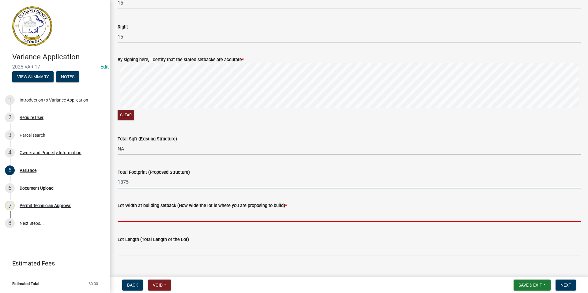
click at [138, 217] on input "text" at bounding box center [349, 215] width 463 height 13
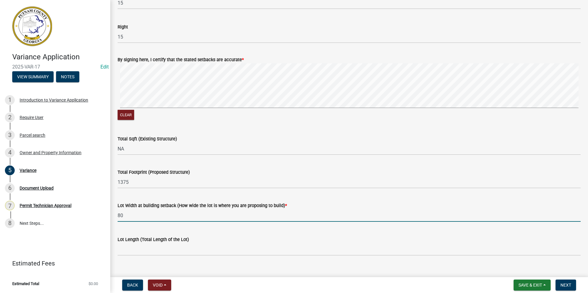
type input "80"
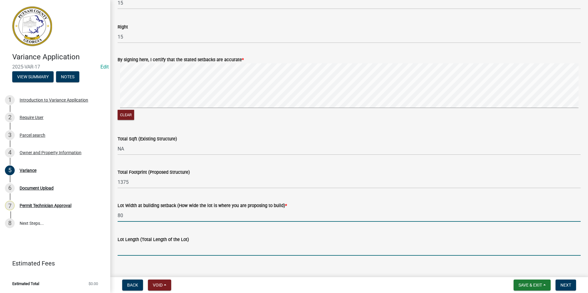
click at [130, 253] on input "Lot Length (Total Length of the Lot)" at bounding box center [349, 249] width 463 height 13
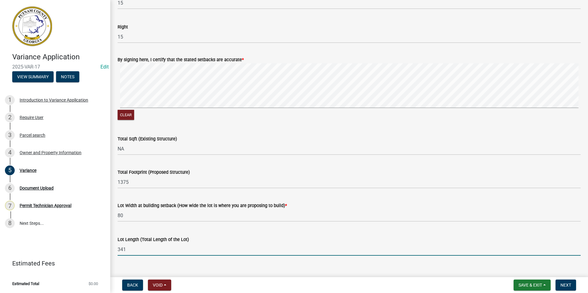
scroll to position [285, 0]
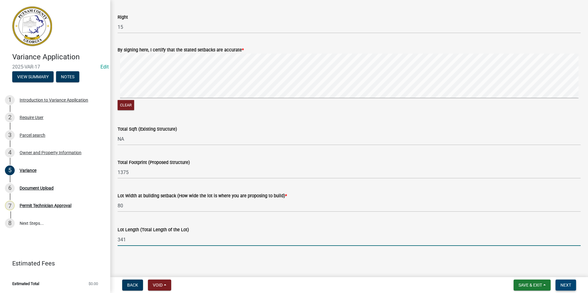
type input "341"
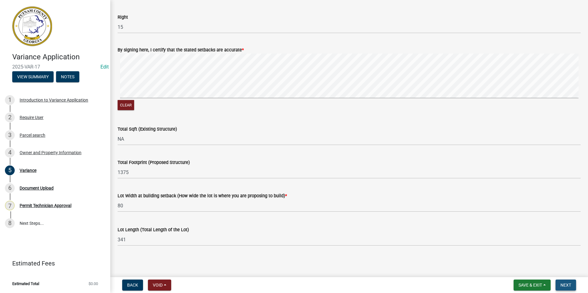
click at [570, 283] on span "Next" at bounding box center [565, 285] width 11 height 5
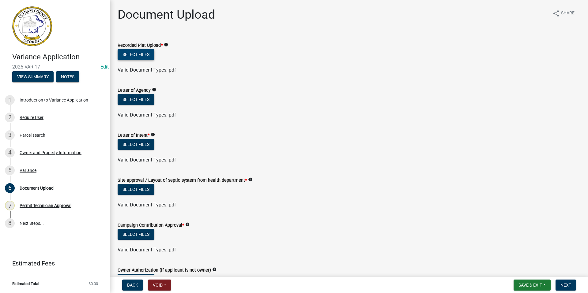
click at [140, 50] on button "Select files" at bounding box center [136, 54] width 37 height 11
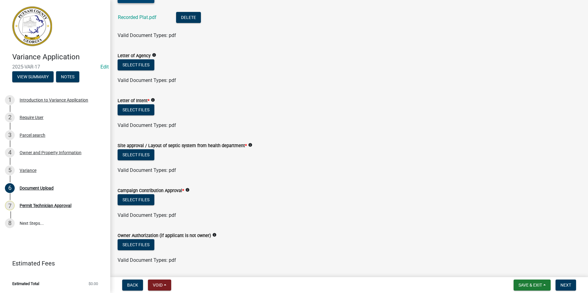
scroll to position [61, 0]
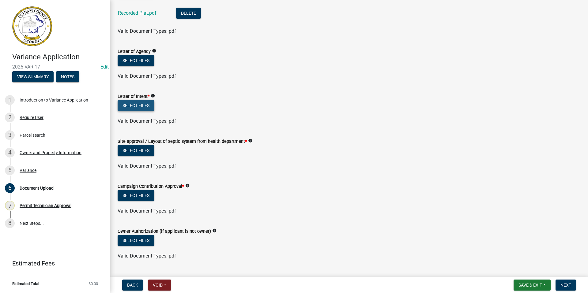
click at [141, 105] on button "Select files" at bounding box center [136, 105] width 37 height 11
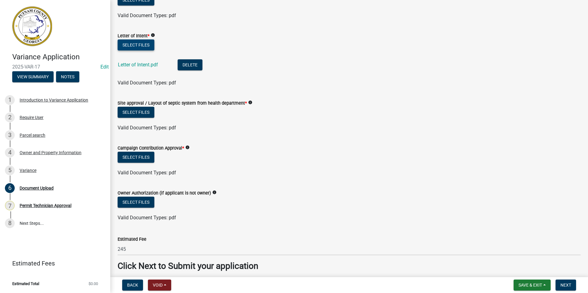
scroll to position [122, 0]
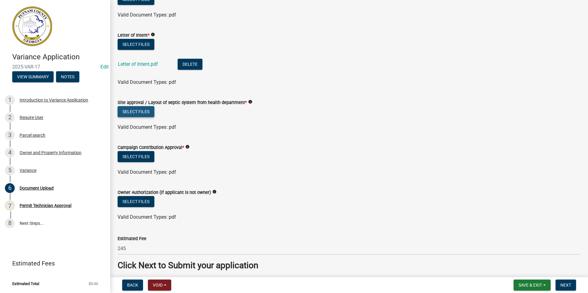
click at [141, 110] on button "Select files" at bounding box center [136, 111] width 37 height 11
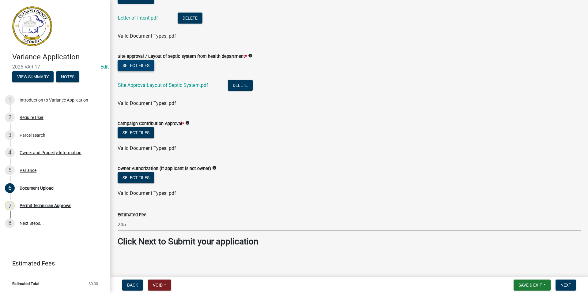
scroll to position [170, 0]
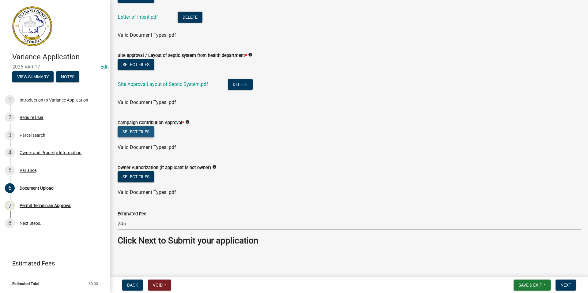
click at [134, 134] on button "Select files" at bounding box center [136, 131] width 37 height 11
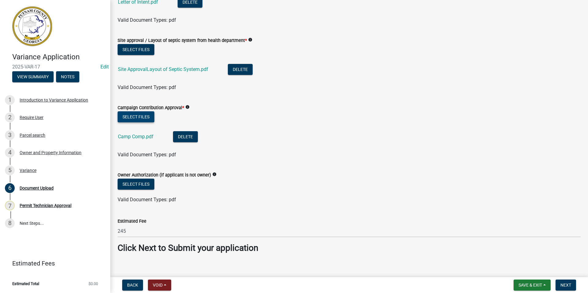
scroll to position [192, 0]
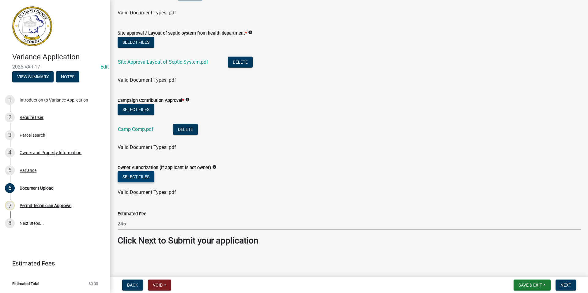
click at [139, 175] on button "Select files" at bounding box center [136, 176] width 37 height 11
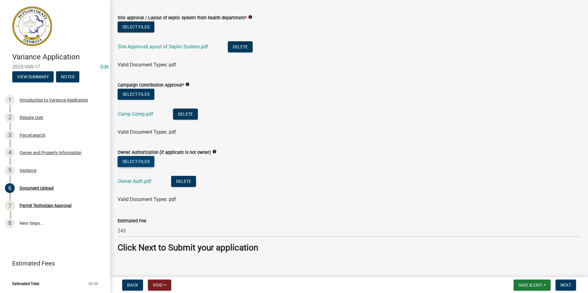
scroll to position [214, 0]
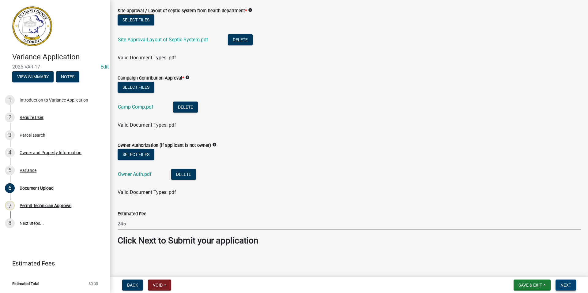
click at [564, 282] on button "Next" at bounding box center [565, 285] width 21 height 11
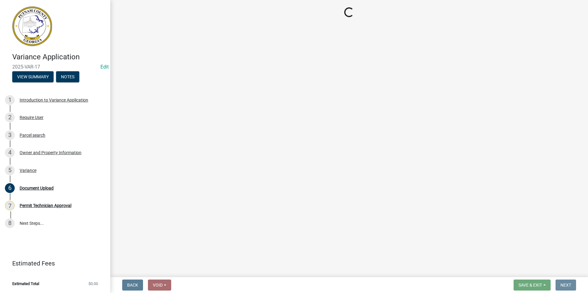
scroll to position [0, 0]
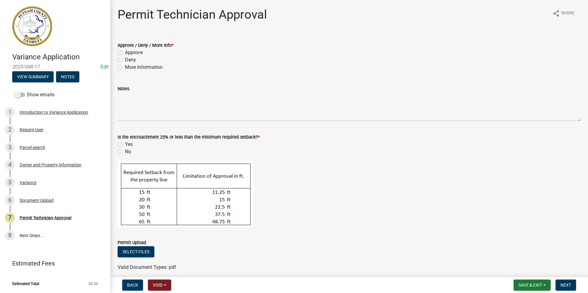
click at [125, 52] on label "Approve" at bounding box center [134, 52] width 18 height 7
click at [125, 52] on input "Approve" at bounding box center [127, 51] width 4 height 4
radio input "true"
click at [125, 143] on label "Yes" at bounding box center [129, 144] width 8 height 7
click at [125, 143] on input "Yes" at bounding box center [127, 143] width 4 height 4
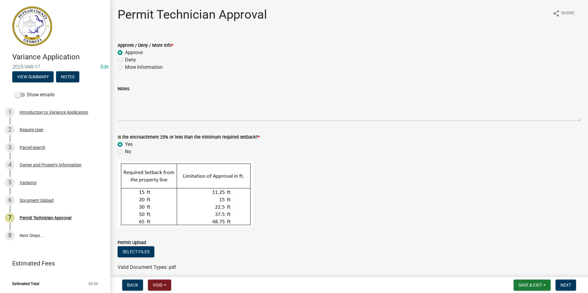
radio input "true"
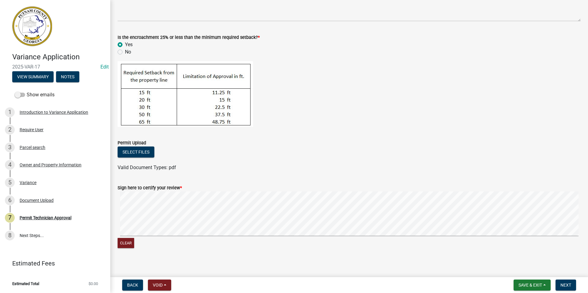
scroll to position [104, 0]
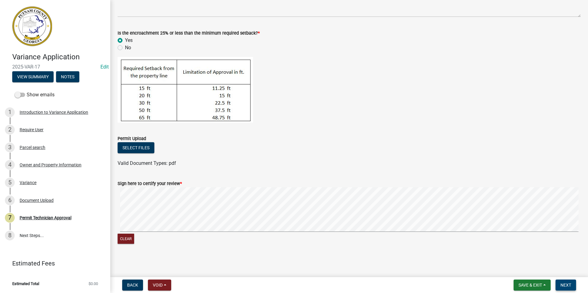
click at [565, 285] on span "Next" at bounding box center [565, 285] width 11 height 5
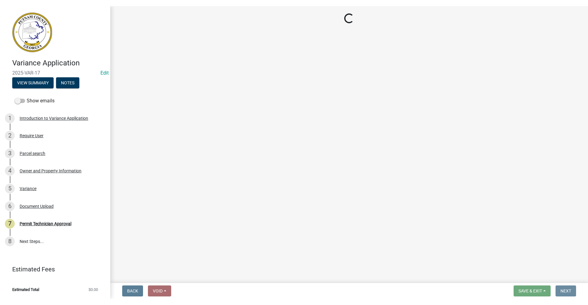
scroll to position [0, 0]
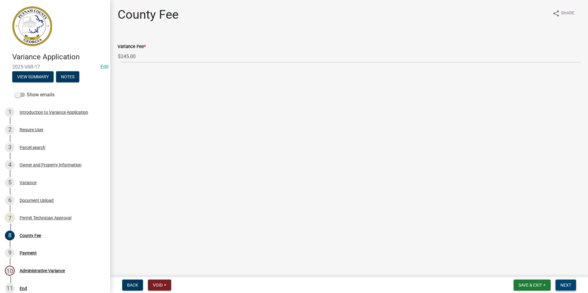
click at [563, 285] on span "Next" at bounding box center [565, 285] width 11 height 5
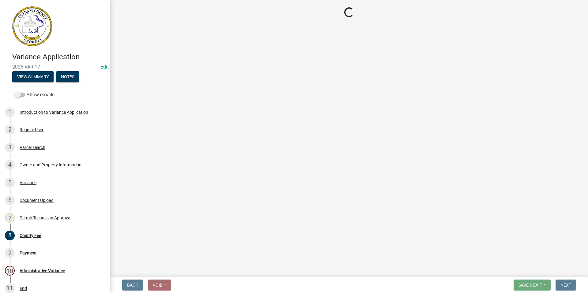
select select "3: 3"
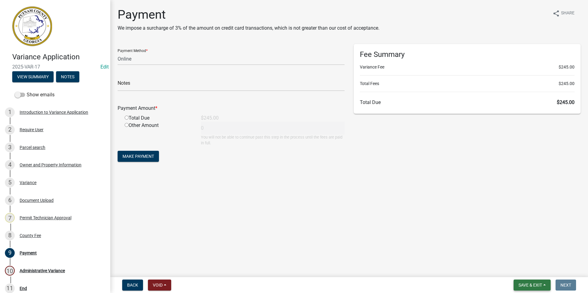
click at [535, 286] on span "Save & Exit" at bounding box center [530, 285] width 24 height 5
click at [531, 270] on button "Save & Exit" at bounding box center [525, 269] width 49 height 15
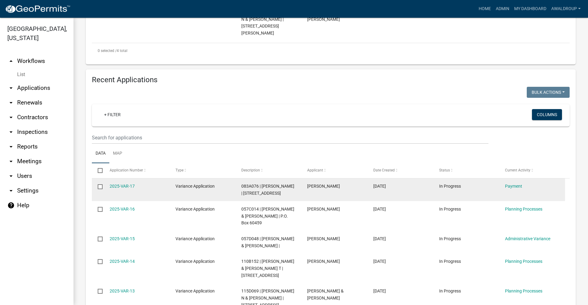
scroll to position [275, 0]
click at [120, 184] on link "2025-VAR-17" at bounding box center [122, 186] width 25 height 5
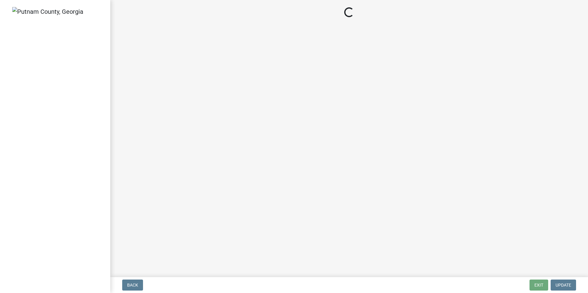
select select "3: 3"
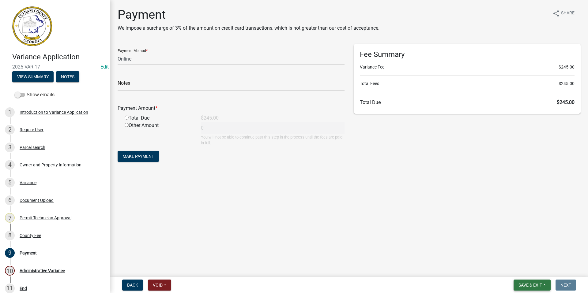
click at [514, 285] on button "Save & Exit" at bounding box center [531, 285] width 37 height 11
click at [520, 267] on button "Save & Exit" at bounding box center [525, 269] width 49 height 15
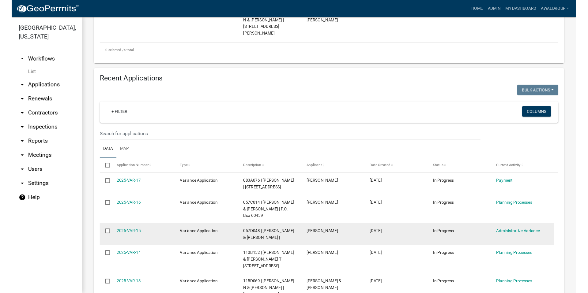
scroll to position [275, 0]
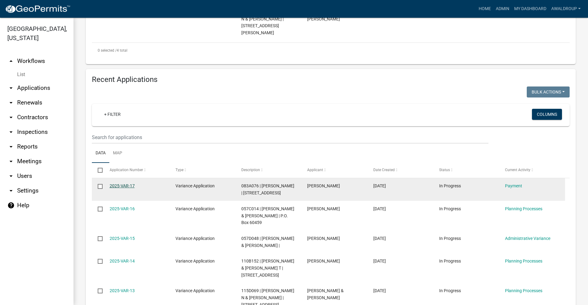
click at [125, 184] on link "2025-VAR-17" at bounding box center [122, 186] width 25 height 5
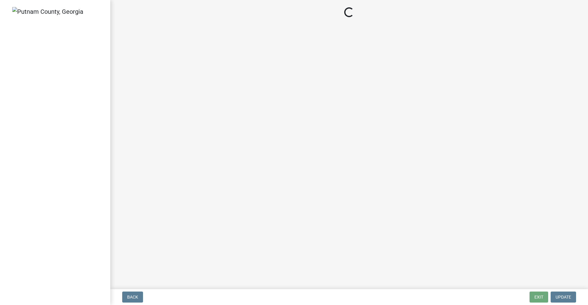
drag, startPoint x: 125, startPoint y: 171, endPoint x: 125, endPoint y: 159, distance: 12.2
click at [125, 159] on main "Loading..." at bounding box center [348, 143] width 477 height 287
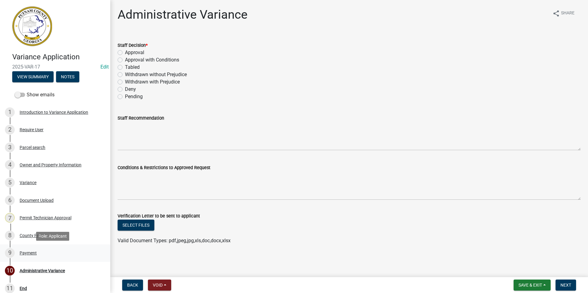
click at [28, 254] on div "Payment" at bounding box center [28, 253] width 17 height 4
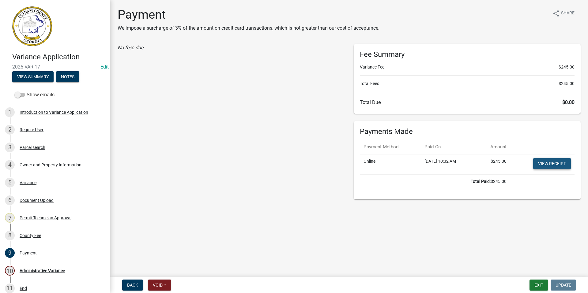
click at [549, 164] on link "View receipt" at bounding box center [552, 163] width 38 height 11
click at [27, 181] on div "Variance" at bounding box center [28, 183] width 17 height 4
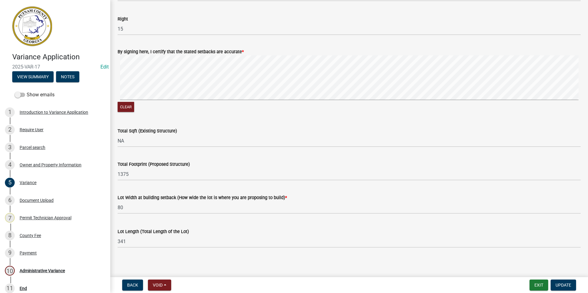
scroll to position [285, 0]
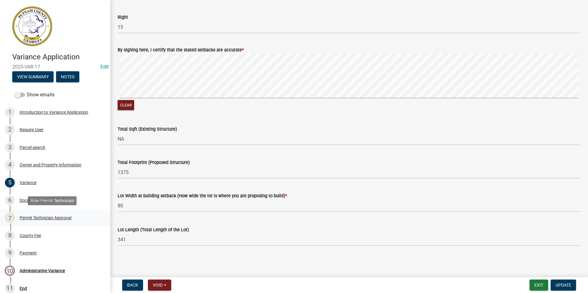
click at [32, 216] on div "Permit Technician Approval" at bounding box center [46, 218] width 52 height 4
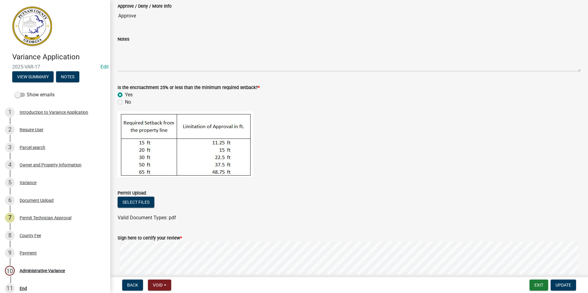
scroll to position [95, 0]
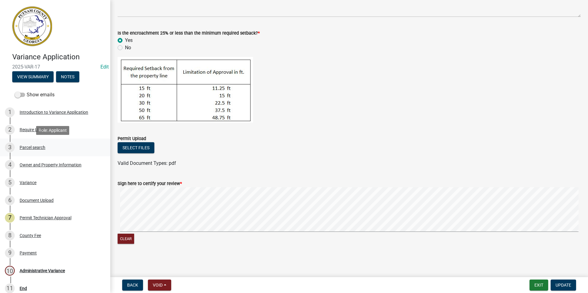
click at [20, 147] on div "Parcel search" at bounding box center [33, 147] width 26 height 4
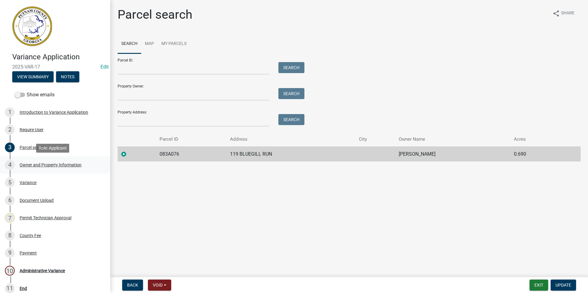
click at [37, 165] on div "Owner and Property Information" at bounding box center [51, 165] width 62 height 4
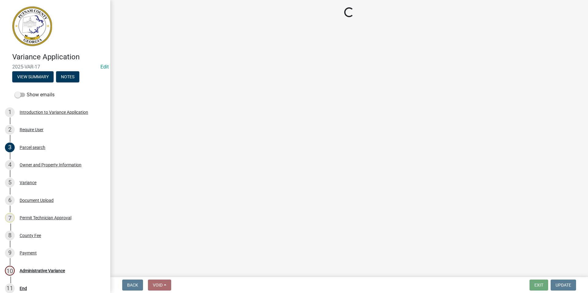
select select "78bfdc44-73ff-456e-a557-d4c99b9c08be"
select select "83394b22-4a11-496c-8e5c-75ade2e72faf"
select select "295c155f-de53-4b68-9fdd-08c8883e9b6f"
select select "6f1acead-4b1a-4680-ba5d-beeb03d30465"
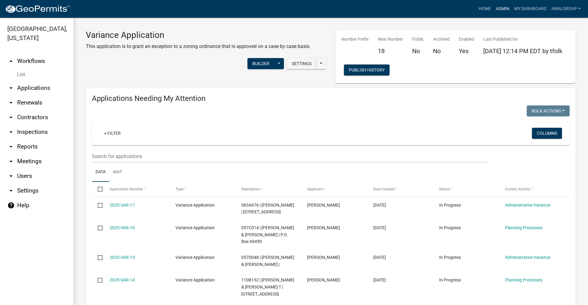
drag, startPoint x: 502, startPoint y: 6, endPoint x: 504, endPoint y: 21, distance: 14.8
click at [502, 6] on link "Admin" at bounding box center [502, 9] width 18 height 12
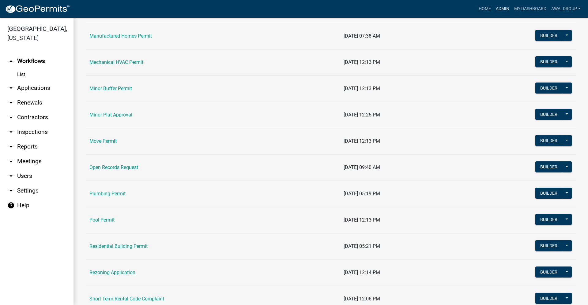
scroll to position [612, 0]
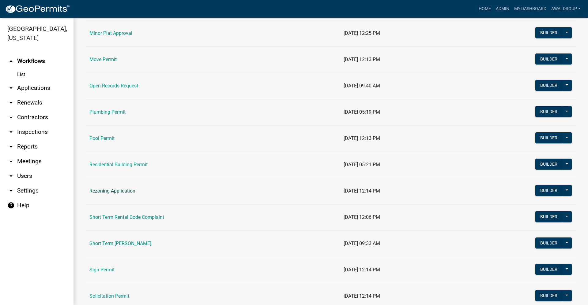
click at [116, 191] on link "Rezoning Application" at bounding box center [112, 191] width 46 height 6
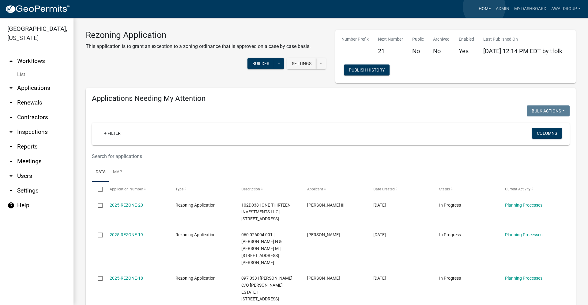
click at [484, 7] on link "Home" at bounding box center [484, 9] width 17 height 12
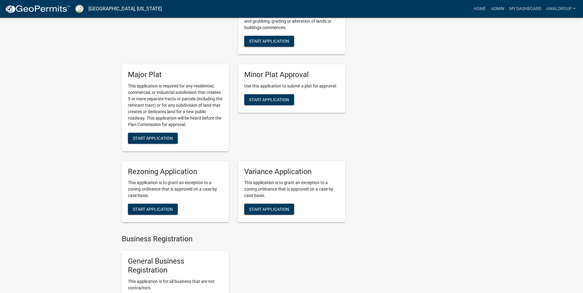
scroll to position [3069, 0]
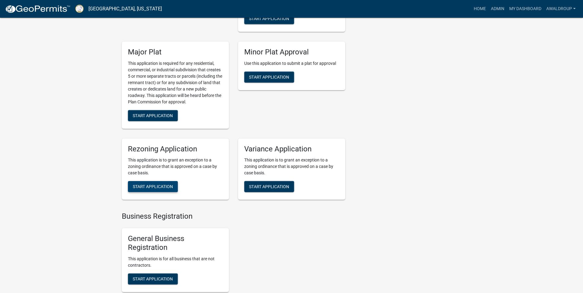
click at [141, 184] on span "Start Application" at bounding box center [153, 186] width 40 height 5
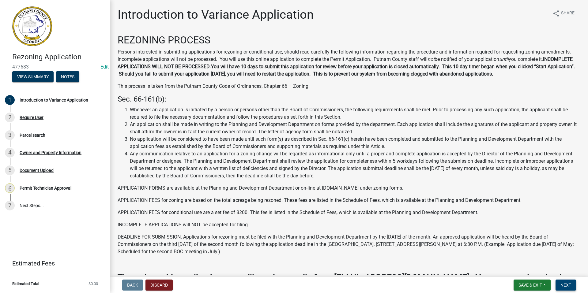
click at [569, 286] on span "Next" at bounding box center [565, 285] width 11 height 5
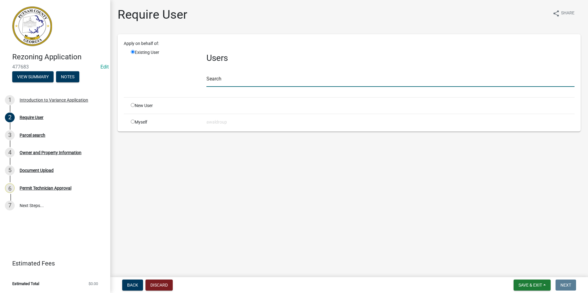
click at [239, 83] on input "text" at bounding box center [390, 80] width 368 height 13
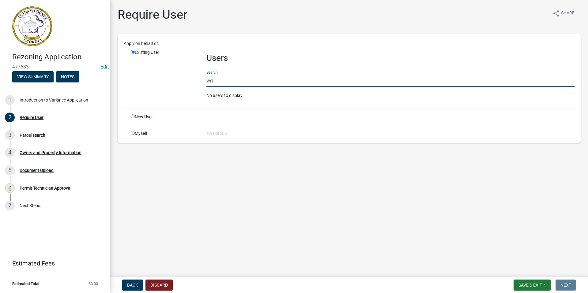
type input "w"
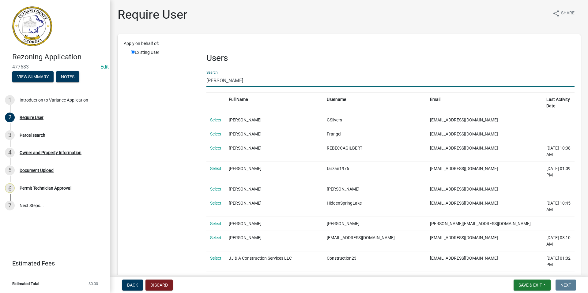
type input "gilbert"
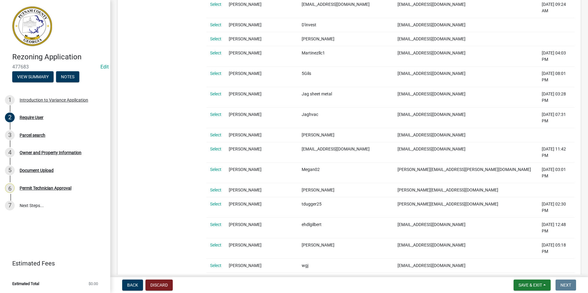
scroll to position [490, 0]
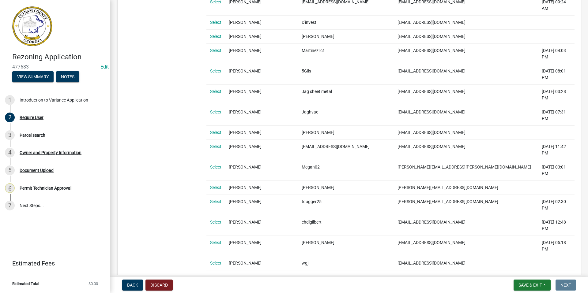
drag, startPoint x: 218, startPoint y: 102, endPoint x: 225, endPoint y: 102, distance: 7.1
click at [218, 261] on link "Select" at bounding box center [215, 263] width 11 height 5
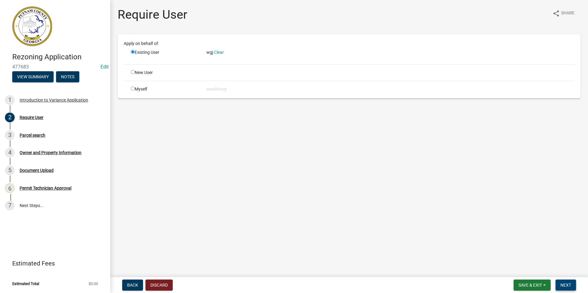
click at [562, 284] on span "Next" at bounding box center [565, 285] width 11 height 5
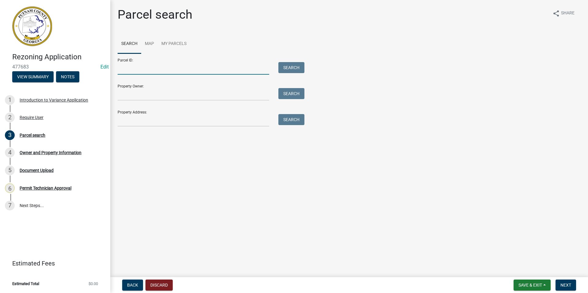
click at [136, 67] on input "Parcel ID:" at bounding box center [194, 68] width 152 height 13
type input "050043"
click at [288, 68] on button "Search" at bounding box center [291, 67] width 26 height 11
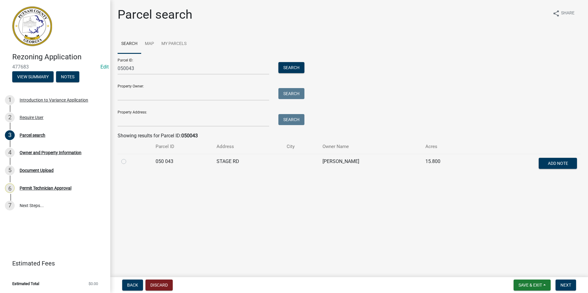
click at [129, 158] on label at bounding box center [129, 158] width 0 height 0
click at [129, 160] on 043 "radio" at bounding box center [131, 160] width 4 height 4
radio 043 "true"
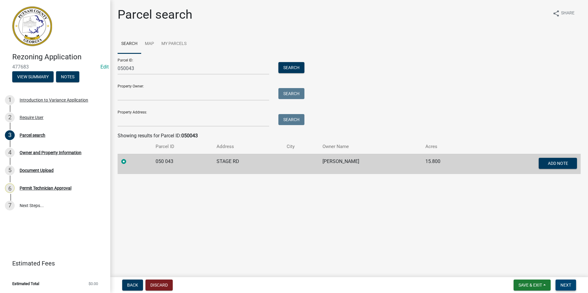
click at [568, 288] on span "Next" at bounding box center [565, 285] width 11 height 5
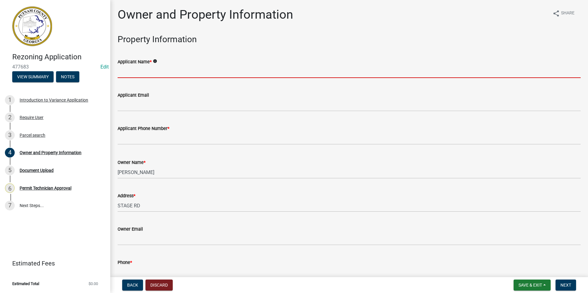
click at [131, 73] on input "Applicant Name *" at bounding box center [349, 71] width 463 height 13
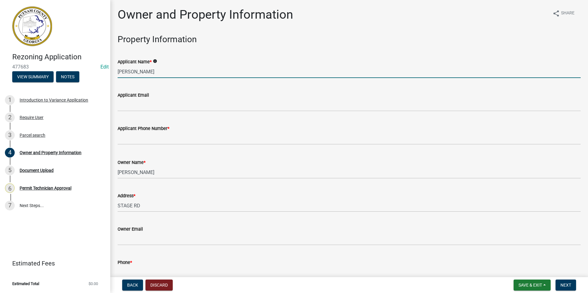
type input "William Gilbert"
click at [151, 112] on wm-data-entity-input "Applicant Email" at bounding box center [349, 99] width 463 height 33
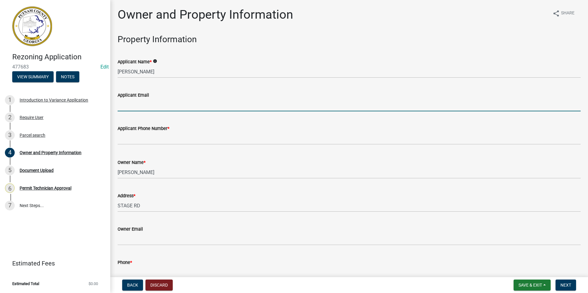
click at [135, 106] on input "Applicant Email" at bounding box center [349, 105] width 463 height 13
type input "wiggilbert11@gmail.com"
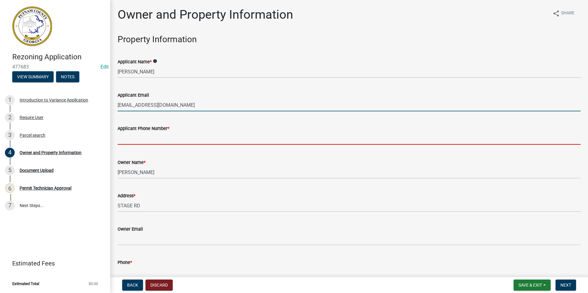
click at [141, 138] on input "text" at bounding box center [349, 138] width 463 height 13
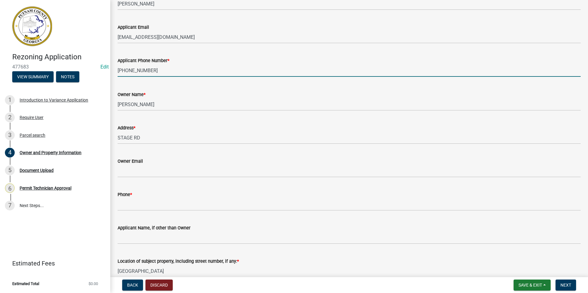
scroll to position [153, 0]
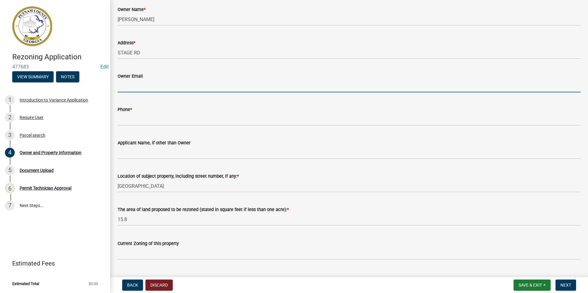
type input "7707156460"
click at [133, 88] on input "Owner Email" at bounding box center [349, 86] width 463 height 13
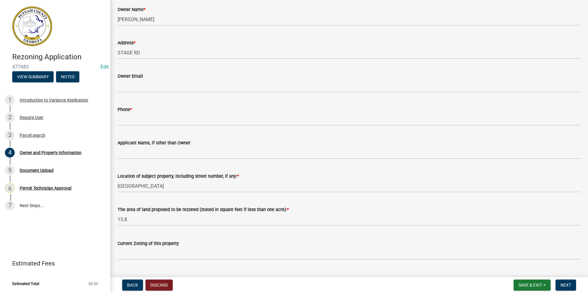
scroll to position [0, 0]
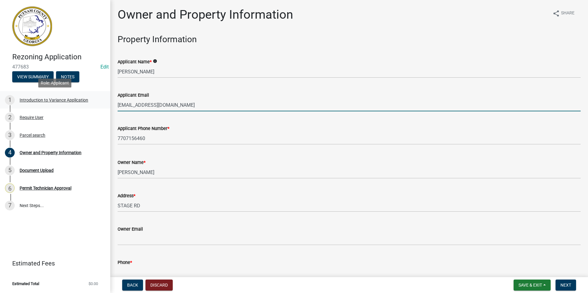
drag, startPoint x: 178, startPoint y: 105, endPoint x: 108, endPoint y: 103, distance: 70.1
click at [108, 103] on div "Rezoning Application 477683 Edit View Summary Notes 1 Introduction to Variance …" at bounding box center [294, 146] width 588 height 293
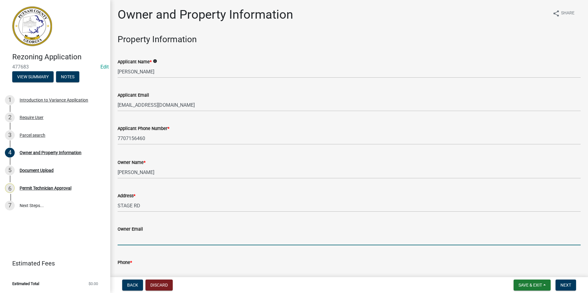
click at [127, 241] on input "Owner Email" at bounding box center [349, 239] width 463 height 13
paste input "wiggilbert11@gmail.com"
type input "wiggilbert11@gmail.com"
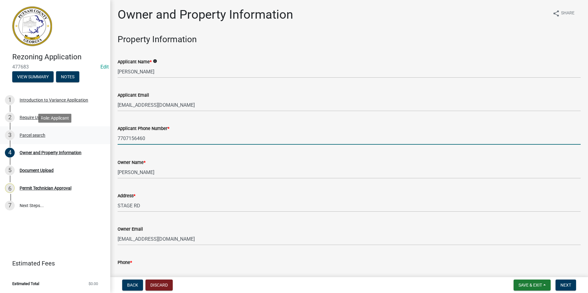
drag, startPoint x: 153, startPoint y: 140, endPoint x: 106, endPoint y: 136, distance: 47.3
click at [106, 136] on div "Rezoning Application 477683 Edit View Summary Notes 1 Introduction to Variance …" at bounding box center [294, 146] width 588 height 293
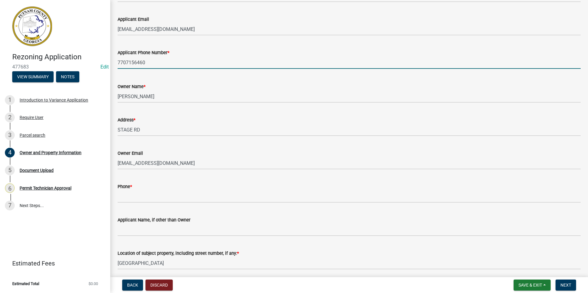
scroll to position [92, 0]
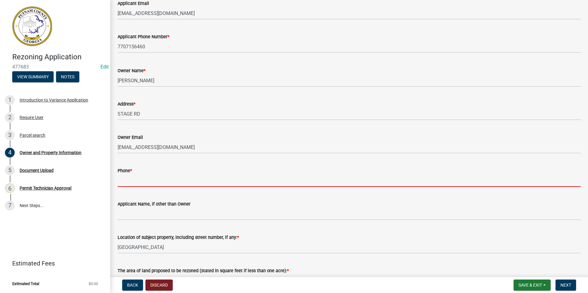
click at [126, 181] on input "Phone *" at bounding box center [349, 180] width 463 height 13
paste input "7707156460"
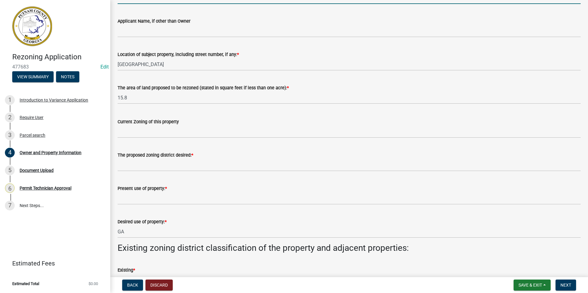
scroll to position [275, 0]
type input "7707156460"
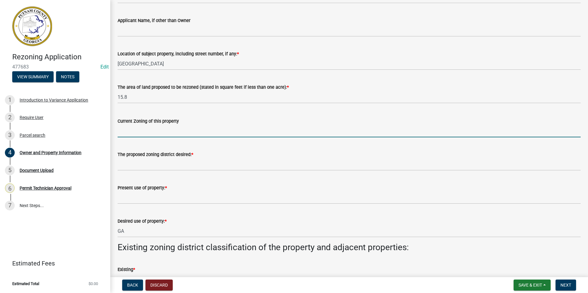
click at [126, 133] on input "Current Zoning of this property" at bounding box center [349, 131] width 463 height 13
type input "AG- City"
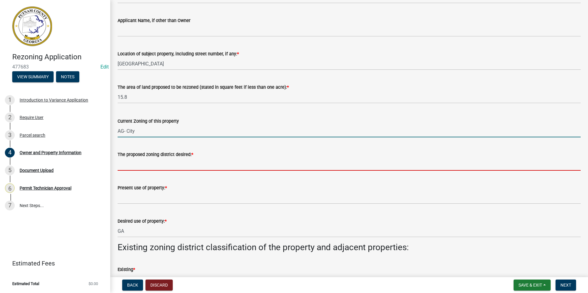
click at [139, 162] on input "The proposed zoning district desired: *" at bounding box center [349, 164] width 463 height 13
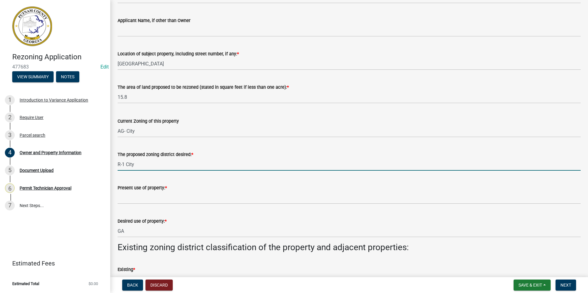
type input "R-1 City"
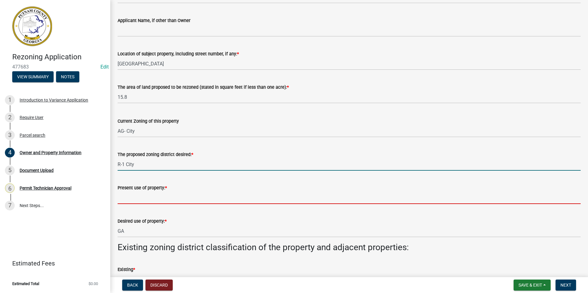
click at [138, 197] on input "Present use of property: *" at bounding box center [349, 198] width 463 height 13
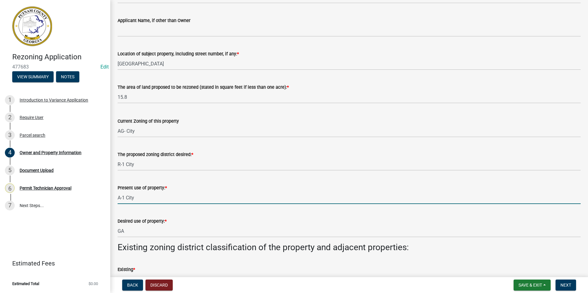
type input "A-1 City"
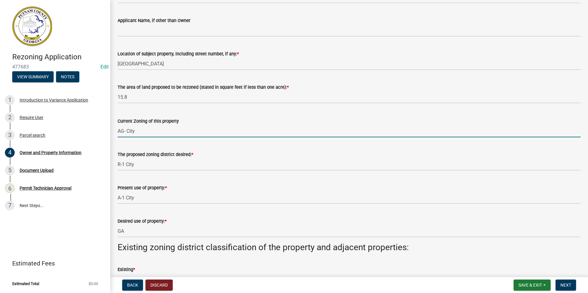
drag, startPoint x: 125, startPoint y: 132, endPoint x: 120, endPoint y: 131, distance: 5.3
click at [120, 131] on input "AG- City" at bounding box center [349, 131] width 463 height 13
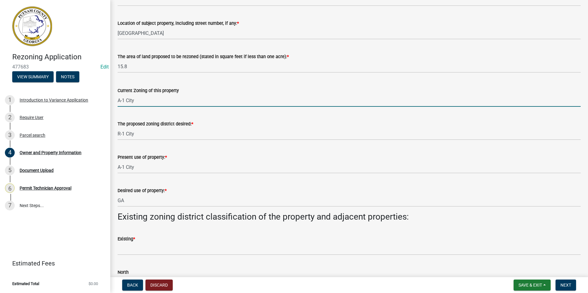
type input "A-1 City"
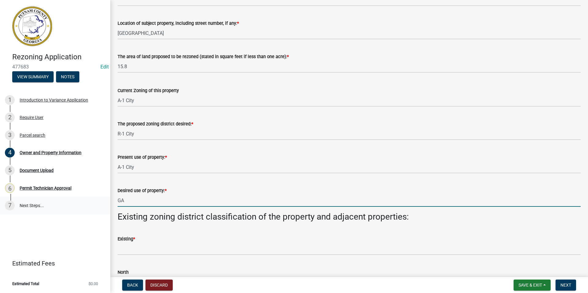
drag, startPoint x: 133, startPoint y: 199, endPoint x: 105, endPoint y: 199, distance: 27.9
click at [105, 199] on div "Rezoning Application 477683 Edit View Summary Notes 1 Introduction to Variance …" at bounding box center [294, 146] width 588 height 293
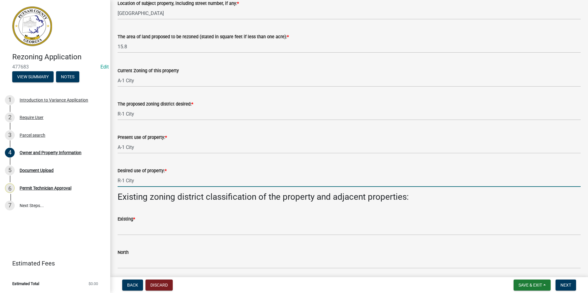
scroll to position [337, 0]
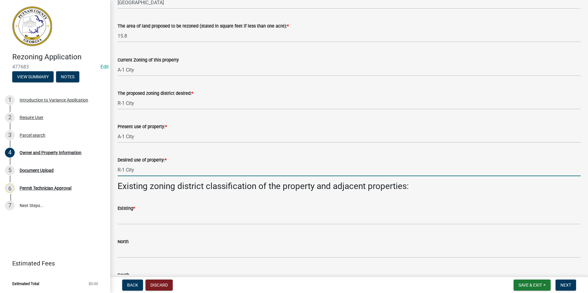
type input "R-1 City"
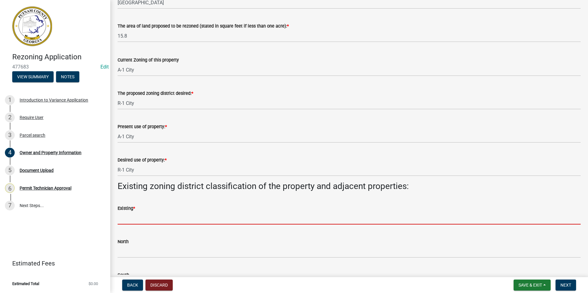
click at [133, 217] on input "Existing *" at bounding box center [349, 218] width 463 height 13
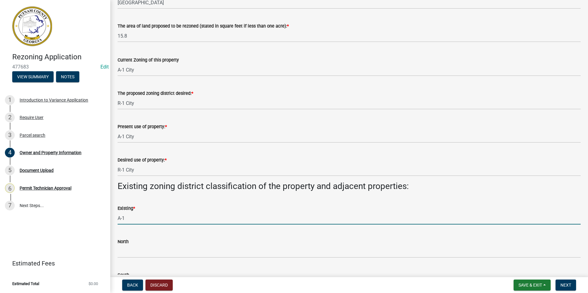
type input "A-1 City"
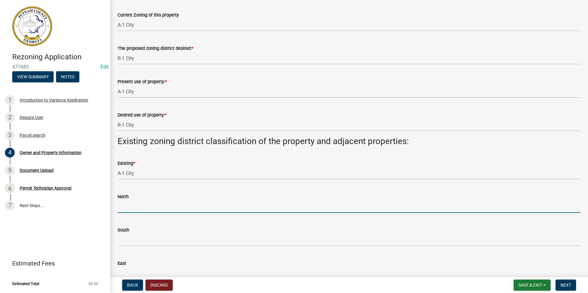
scroll to position [398, 0]
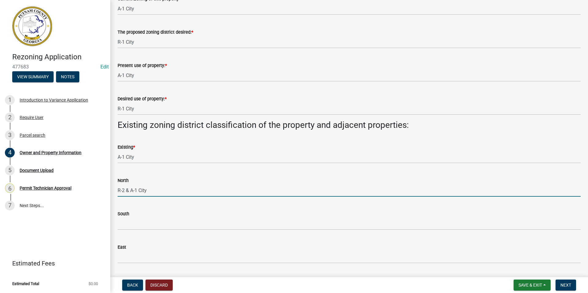
click at [125, 191] on input "R-2 & A-1 City" at bounding box center [349, 190] width 463 height 13
type input "R-2 City & A-1 City"
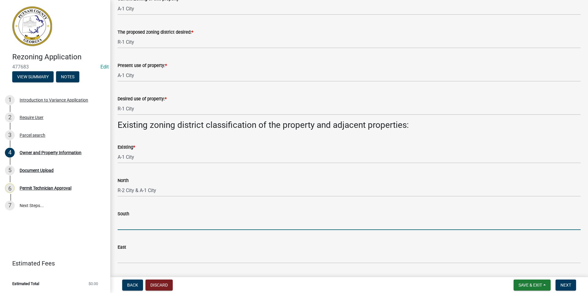
click at [121, 227] on input "South" at bounding box center [349, 224] width 463 height 13
type input "AG"
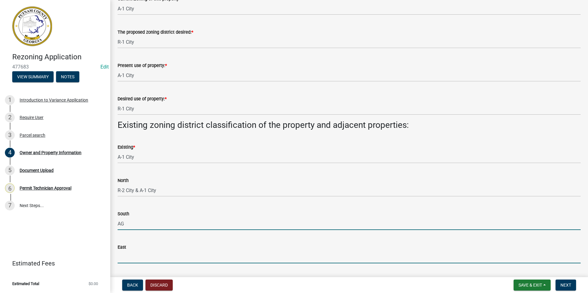
click at [125, 255] on input "East" at bounding box center [349, 257] width 463 height 13
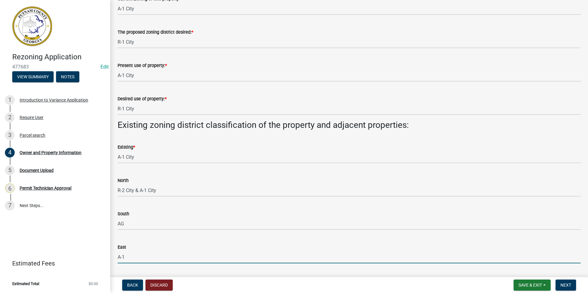
type input "A-1 City"
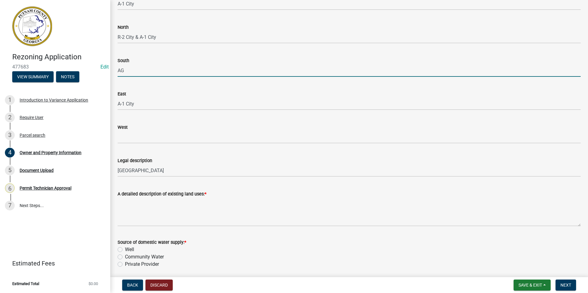
drag, startPoint x: 124, startPoint y: 68, endPoint x: 116, endPoint y: 68, distance: 8.3
click at [116, 68] on div "South AG" at bounding box center [349, 62] width 472 height 28
type input "A-1 City"
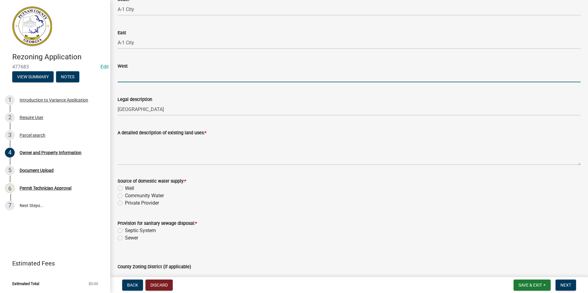
click at [136, 78] on input "West" at bounding box center [349, 76] width 463 height 13
type input "A-1 City"
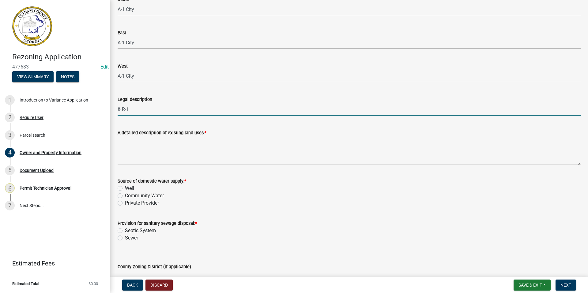
type input "& R-1"
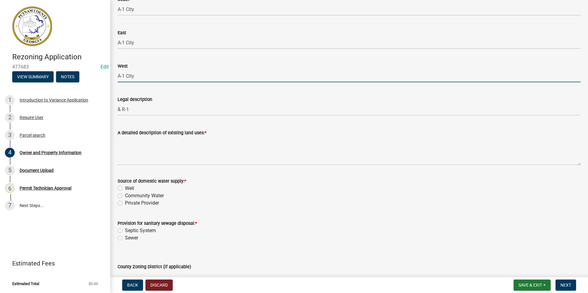
click at [145, 73] on input "A-1 City" at bounding box center [349, 76] width 463 height 13
type input "A-1 City & R-1 City"
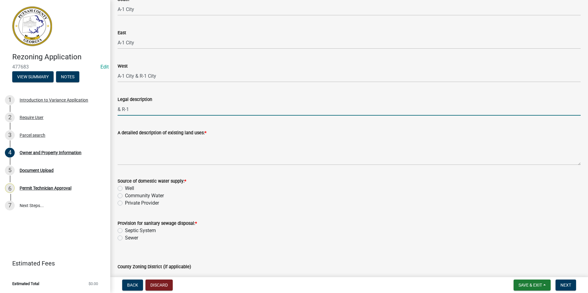
click at [136, 109] on input "& R-1" at bounding box center [349, 109] width 463 height 13
type input "&"
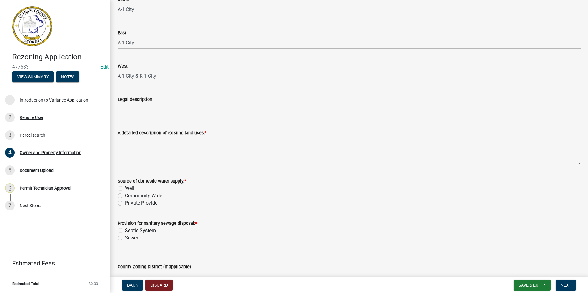
click at [129, 143] on textarea "A detailed description of existing land uses: *" at bounding box center [349, 151] width 463 height 29
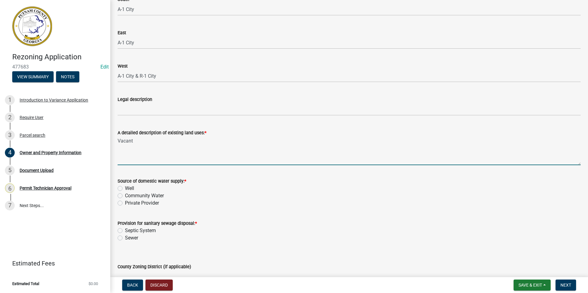
type textarea "Vacant"
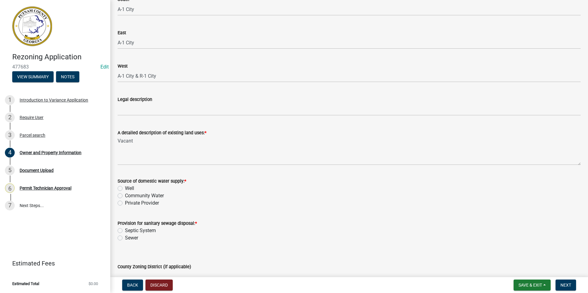
click at [125, 186] on label "Well" at bounding box center [129, 188] width 9 height 7
click at [125, 186] on input "Well" at bounding box center [127, 187] width 4 height 4
radio input "true"
click at [125, 229] on label "Septic System" at bounding box center [140, 230] width 31 height 7
click at [125, 229] on input "Septic System" at bounding box center [127, 229] width 4 height 4
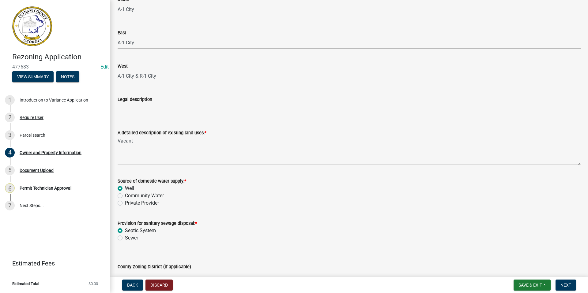
radio input "true"
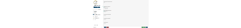
scroll to position [735, 0]
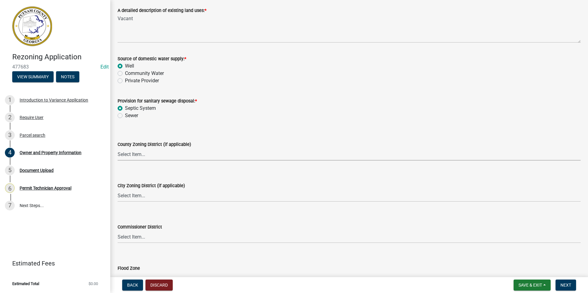
click at [138, 152] on select "Select Item... AG-1 R-1R R-1 R-2 MHP RM-1 RM-3 C-1 C-2 I-M PUD N/A" at bounding box center [349, 154] width 463 height 13
click at [118, 148] on select "Select Item... AG-1 R-1R R-1 R-2 MHP RM-1 RM-3 C-1 C-2 I-M PUD N/A" at bounding box center [349, 154] width 463 height 13
select select "ef7a1fc2-7a7a-426d-b1f0-c9b9b6ca7ff4"
click at [124, 199] on select "Select Item... A-1 A-2 R-1 R-2 R-3 R-4 MHP C-1 C-2 I-1 I-2 DB FH H-P N/A" at bounding box center [349, 195] width 463 height 13
click at [118, 189] on select "Select Item... A-1 A-2 R-1 R-2 R-3 R-4 MHP C-1 C-2 I-1 I-2 DB FH H-P N/A" at bounding box center [349, 195] width 463 height 13
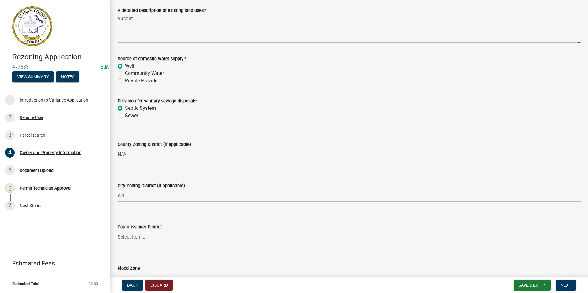
select select "333e9b37-8f9e-4c36-bc21-2ca50ed92d5c"
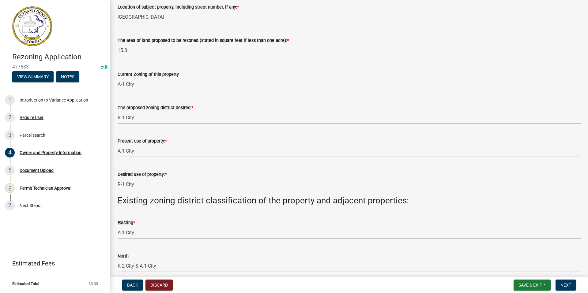
scroll to position [337, 0]
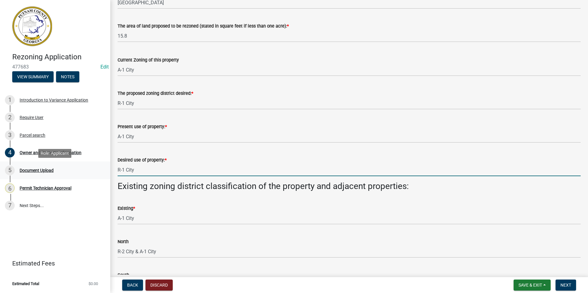
drag, startPoint x: 141, startPoint y: 169, endPoint x: 106, endPoint y: 169, distance: 34.9
click at [106, 169] on div "Rezoning Application 477683 Edit View Summary Notes 1 Introduction to Variance …" at bounding box center [294, 146] width 588 height 293
type input "Residential"
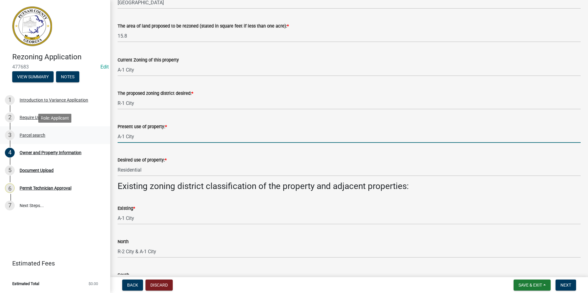
drag, startPoint x: 142, startPoint y: 138, endPoint x: 94, endPoint y: 139, distance: 48.7
click at [94, 139] on div "Rezoning Application 477683 Edit View Summary Notes 1 Introduction to Variance …" at bounding box center [294, 146] width 588 height 293
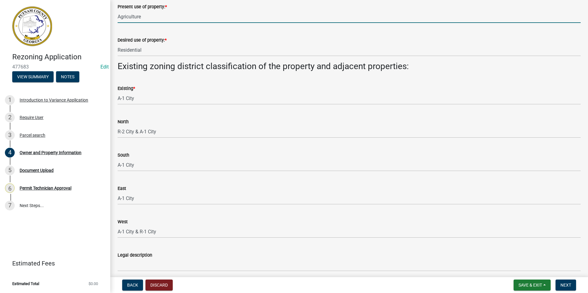
scroll to position [459, 0]
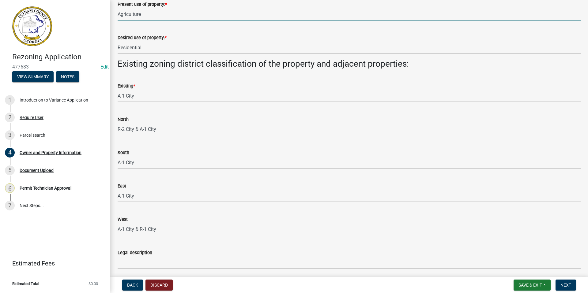
type input "Agriculture"
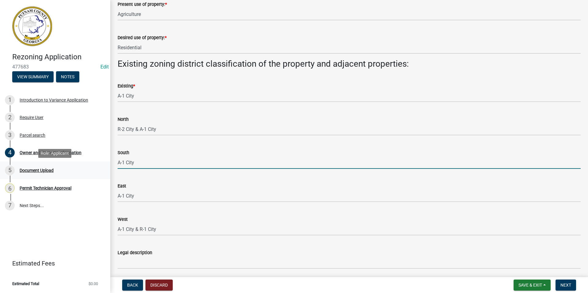
drag, startPoint x: 146, startPoint y: 161, endPoint x: 103, endPoint y: 162, distance: 42.5
click at [103, 162] on div "Rezoning Application 477683 Edit View Summary Notes 1 Introduction to Variance …" at bounding box center [294, 146] width 588 height 293
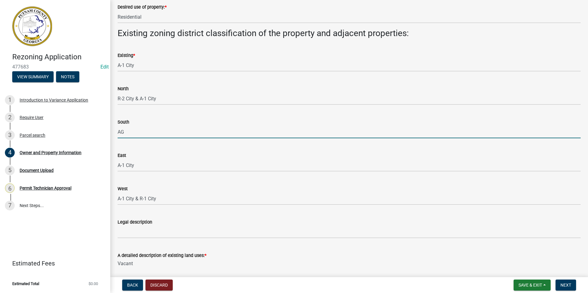
type input "AG"
click at [346, 212] on div "Legal description" at bounding box center [349, 224] width 463 height 28
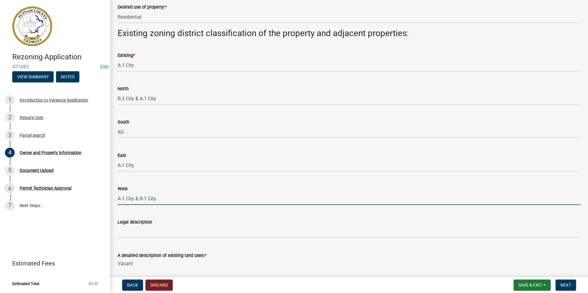
click at [163, 200] on input "A-1 City & R-1 City" at bounding box center [349, 199] width 463 height 13
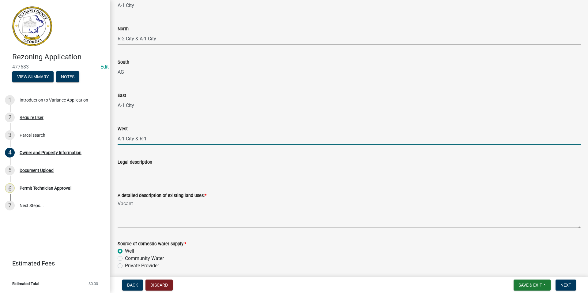
scroll to position [551, 0]
type input "A-1 City & R-1"
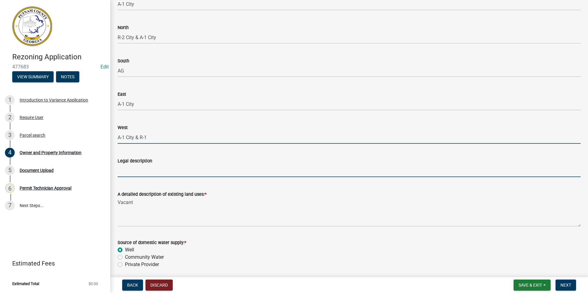
click at [118, 172] on input "Legal description" at bounding box center [349, 171] width 463 height 13
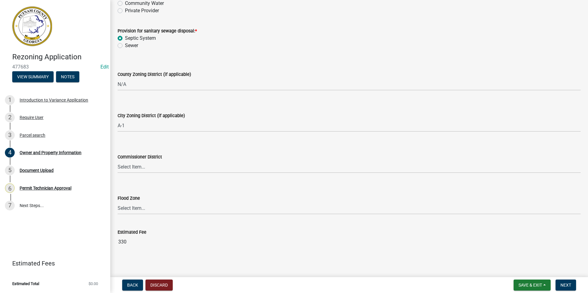
scroll to position [808, 0]
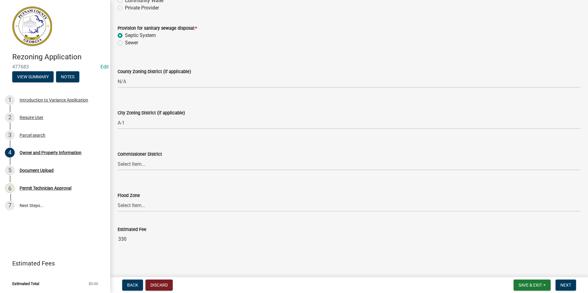
type input "[GEOGRAPHIC_DATA]"
click at [121, 164] on select "Select Item... District 1 District 2 District 3 District 4" at bounding box center [349, 164] width 463 height 13
click at [118, 158] on select "Select Item... District 1 District 2 District 3 District 4" at bounding box center [349, 164] width 463 height 13
select select "ece5c1a9-df30-4702-9587-5deee23533b7"
click at [562, 284] on span "Next" at bounding box center [565, 285] width 11 height 5
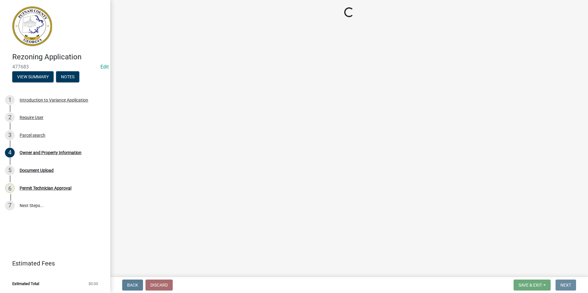
scroll to position [0, 0]
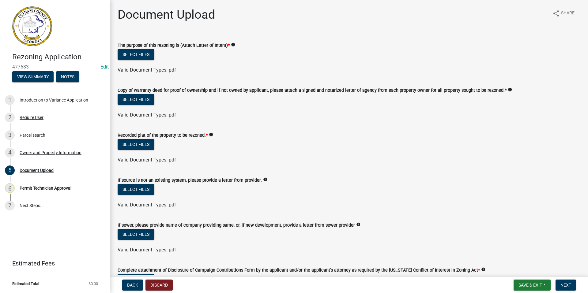
click at [137, 61] on div "Select files" at bounding box center [349, 55] width 463 height 13
click at [136, 53] on button "Select files" at bounding box center [136, 54] width 37 height 11
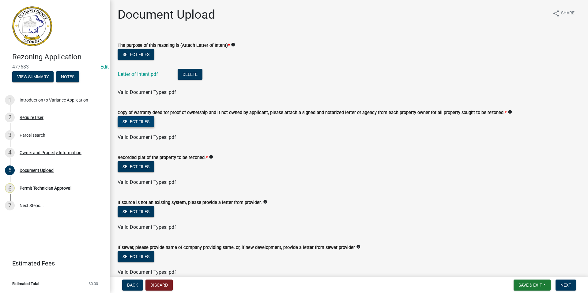
click at [140, 122] on button "Select files" at bounding box center [136, 121] width 37 height 11
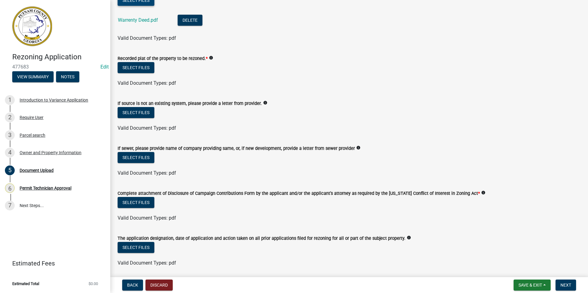
scroll to position [122, 0]
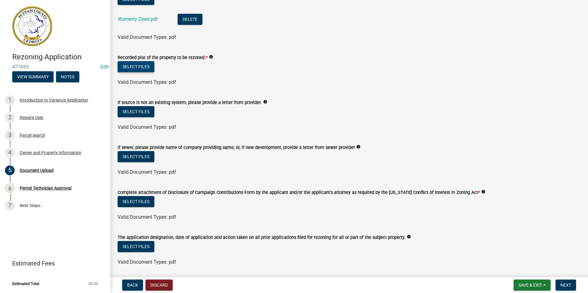
click at [126, 64] on button "Select files" at bounding box center [136, 66] width 37 height 11
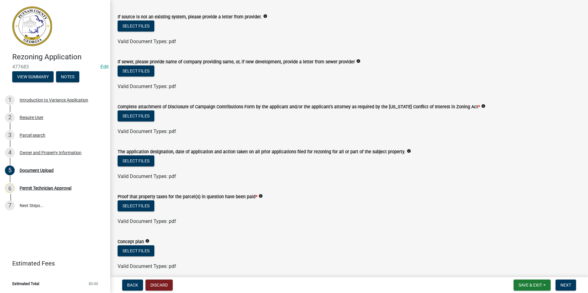
scroll to position [245, 0]
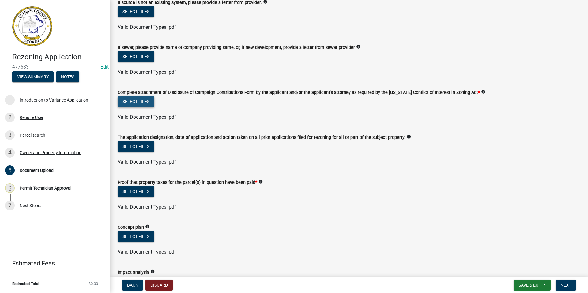
click at [140, 104] on button "Select files" at bounding box center [136, 101] width 37 height 11
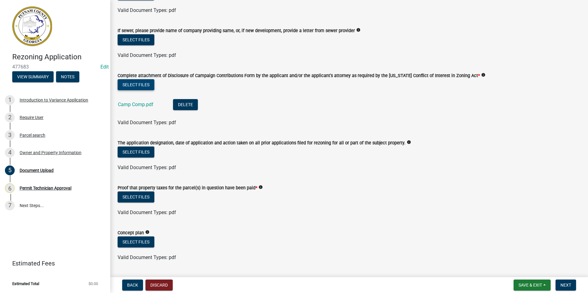
scroll to position [275, 0]
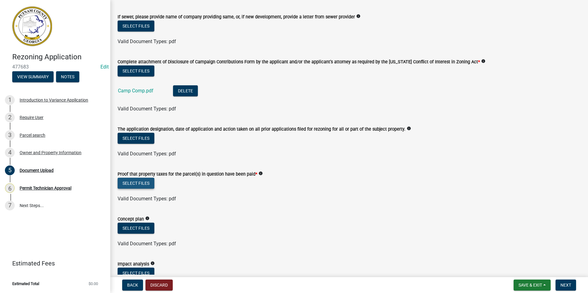
click at [139, 185] on button "Select files" at bounding box center [136, 183] width 37 height 11
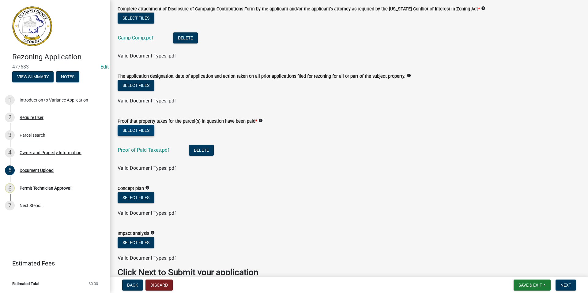
scroll to position [360, 0]
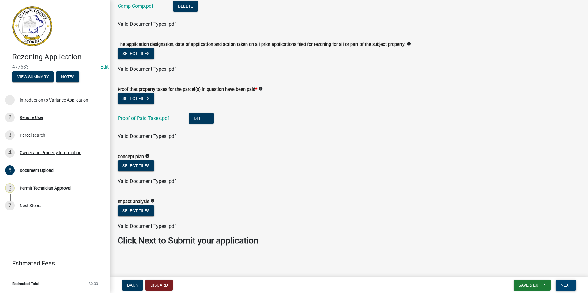
click at [570, 283] on span "Next" at bounding box center [565, 285] width 11 height 5
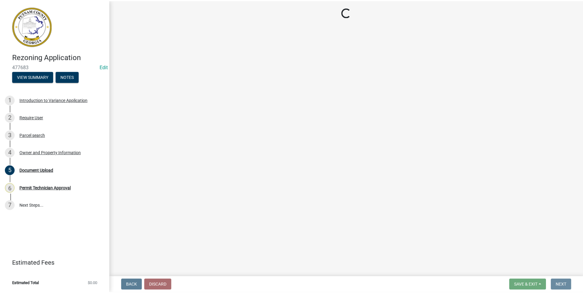
scroll to position [0, 0]
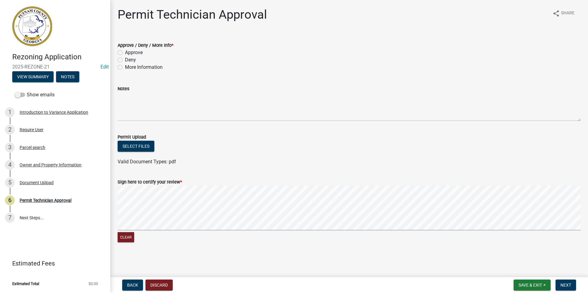
click at [125, 52] on label "Approve" at bounding box center [134, 52] width 18 height 7
click at [125, 52] on input "Approve" at bounding box center [127, 51] width 4 height 4
radio input "true"
click at [569, 282] on button "Next" at bounding box center [565, 285] width 21 height 11
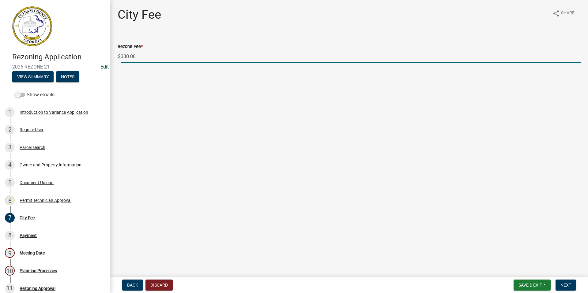
drag, startPoint x: 140, startPoint y: 55, endPoint x: 97, endPoint y: 64, distance: 43.5
click at [97, 64] on div "Rezoning Application 2025-REZONE-21 Edit View Summary Notes Show emails 1 Intro…" at bounding box center [294, 146] width 588 height 293
type input "0"
click at [568, 286] on span "Next" at bounding box center [565, 285] width 11 height 5
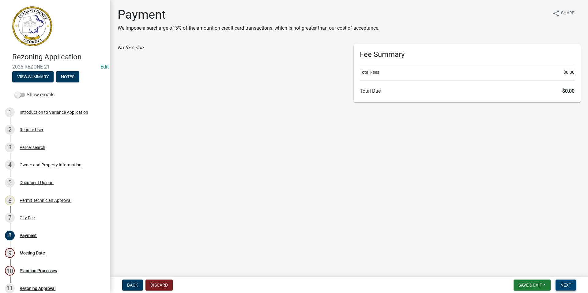
click at [560, 286] on button "Next" at bounding box center [565, 285] width 21 height 11
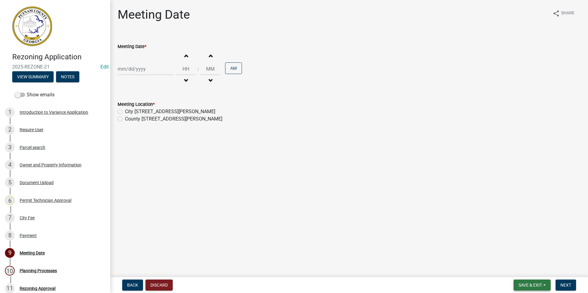
click at [526, 283] on span "Save & Exit" at bounding box center [530, 285] width 24 height 5
click at [518, 271] on button "Save & Exit" at bounding box center [525, 269] width 49 height 15
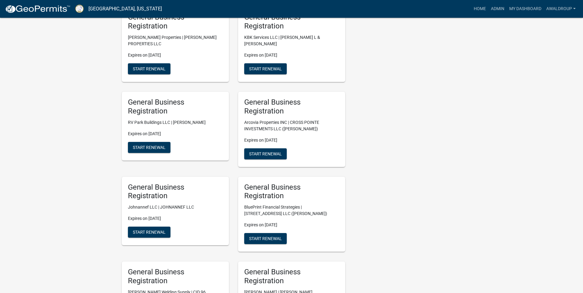
scroll to position [459, 0]
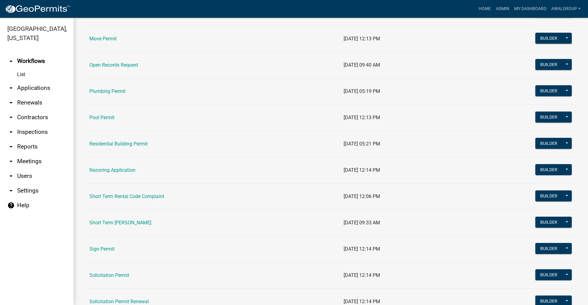
scroll to position [643, 0]
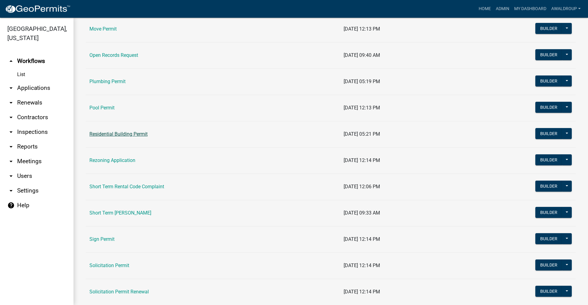
click at [116, 137] on link "Residential Building Permit" at bounding box center [118, 134] width 58 height 6
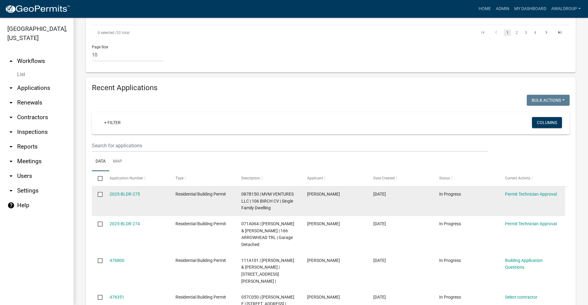
scroll to position [551, 0]
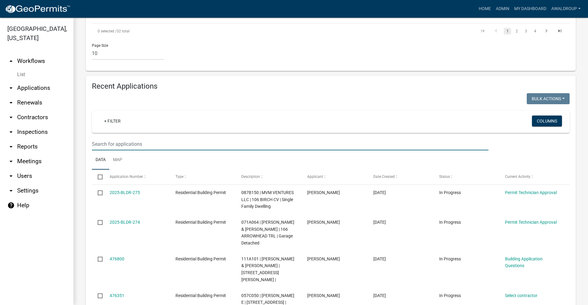
click at [151, 138] on input "text" at bounding box center [290, 144] width 396 height 13
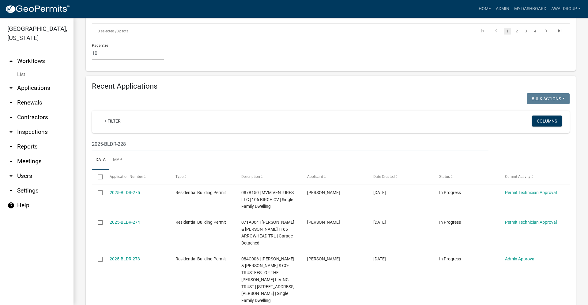
type input "2025-BLDR-228"
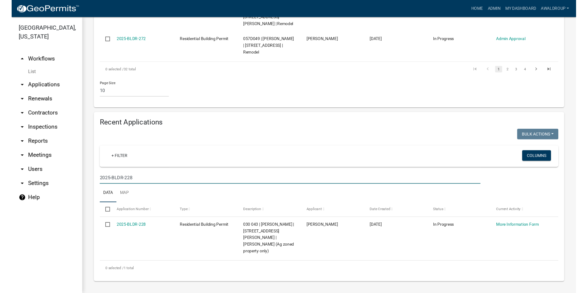
scroll to position [461, 0]
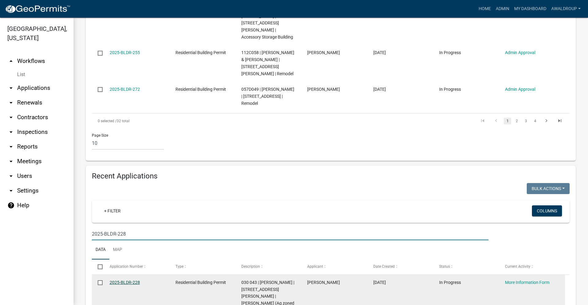
click at [134, 280] on link "2025-BLDR-228" at bounding box center [125, 282] width 30 height 5
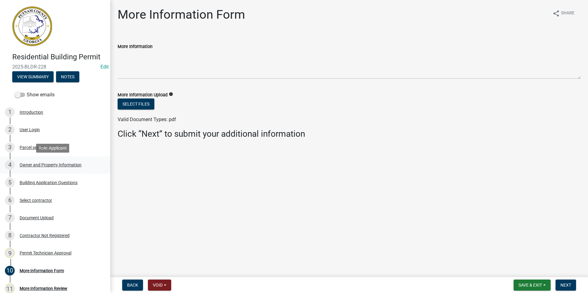
drag, startPoint x: 53, startPoint y: 166, endPoint x: 49, endPoint y: 166, distance: 4.0
click at [53, 166] on div "Owner and Property Information" at bounding box center [51, 165] width 62 height 4
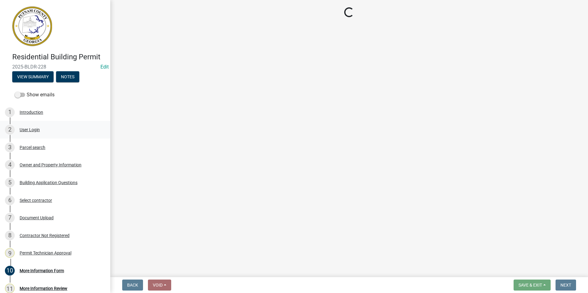
select select "a4366e26-0f82-401b-a682-956e4112ff86"
select select "83394b22-4a11-496c-8e5c-75ade2e72faf"
select select "ece5c1a9-df30-4702-9587-5deee23533b7"
select select "6f1acead-4b1a-4680-ba5d-beeb03d30465"
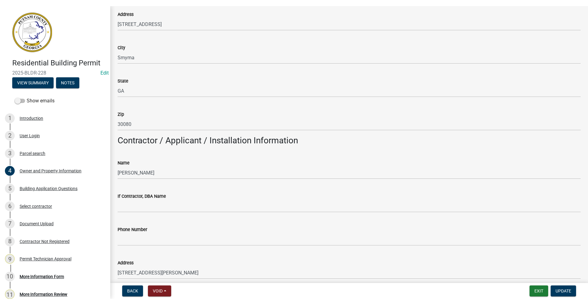
scroll to position [337, 0]
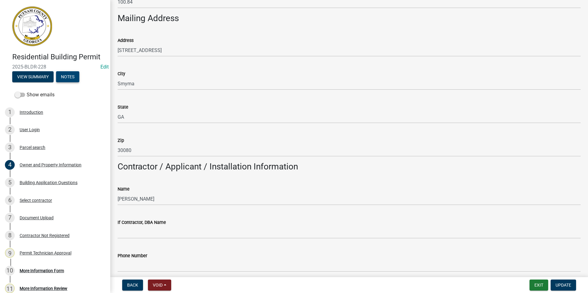
click at [73, 77] on button "Notes" at bounding box center [67, 76] width 23 height 11
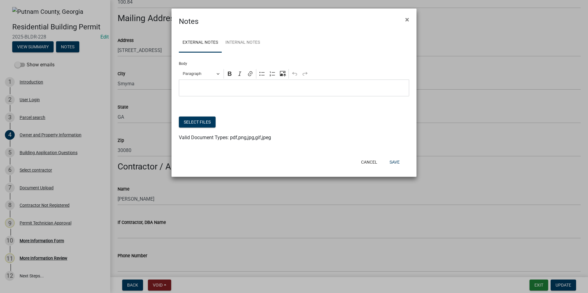
click at [206, 91] on p "Editor editing area: main. Press Alt+0 for help." at bounding box center [294, 87] width 224 height 7
drag, startPoint x: 284, startPoint y: 87, endPoint x: 179, endPoint y: 87, distance: 105.3
click at [179, 87] on div "Left as message for a return call. 9/12/25 AW" at bounding box center [294, 88] width 230 height 17
copy p "Left as message for a return call. 9/12/25 AW"
click at [399, 161] on button "Save" at bounding box center [394, 162] width 20 height 11
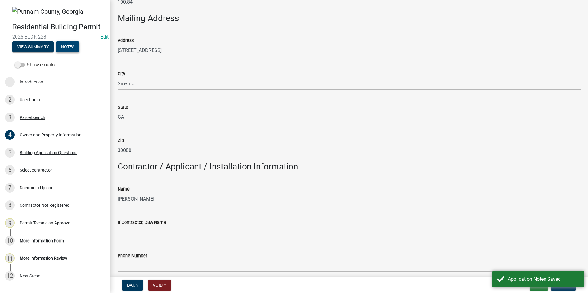
click at [72, 45] on button "Notes" at bounding box center [67, 46] width 23 height 11
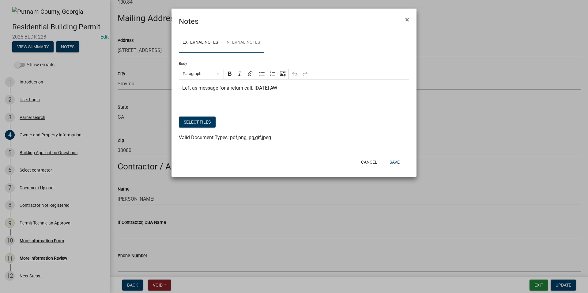
click at [243, 40] on link "Internal Notes" at bounding box center [243, 43] width 42 height 20
click at [393, 159] on button "Save" at bounding box center [394, 162] width 20 height 11
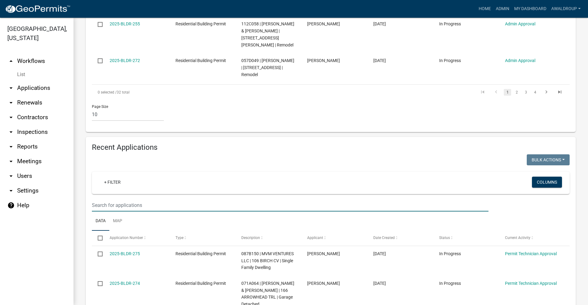
click at [151, 199] on input "text" at bounding box center [290, 205] width 396 height 13
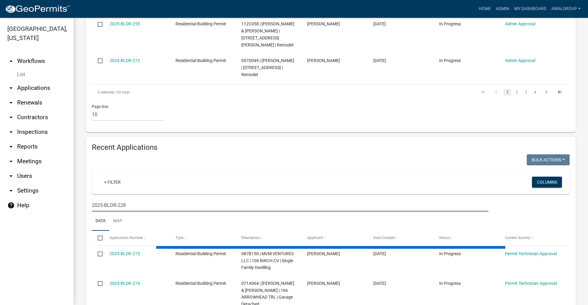
type input "2025-BLDR-228"
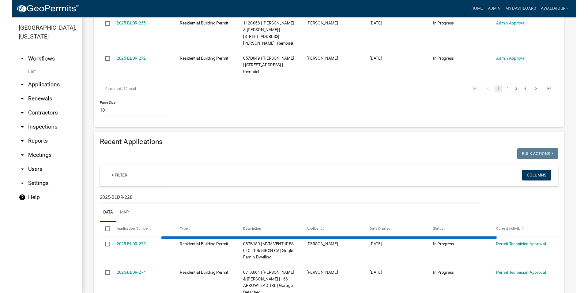
scroll to position [461, 0]
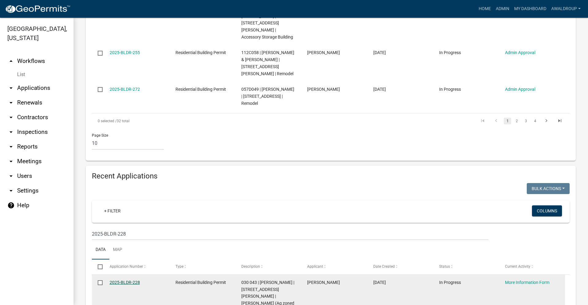
click at [129, 280] on link "2025-BLDR-228" at bounding box center [125, 282] width 30 height 5
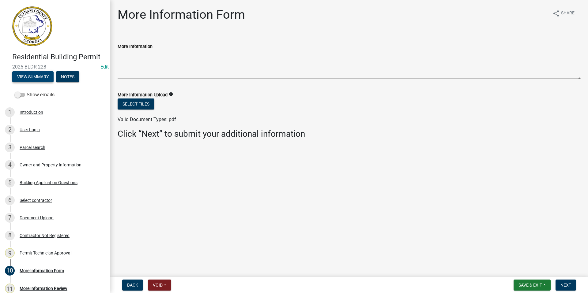
click at [18, 73] on button "View Summary" at bounding box center [32, 76] width 41 height 11
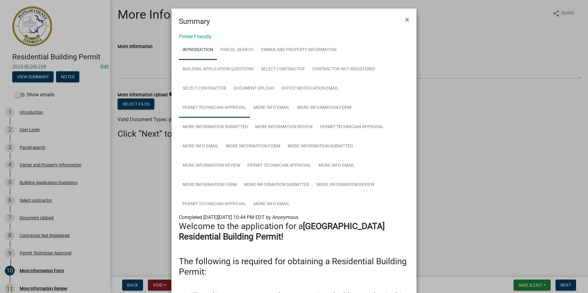
click at [216, 106] on link "Permit Technician Approval" at bounding box center [214, 108] width 71 height 20
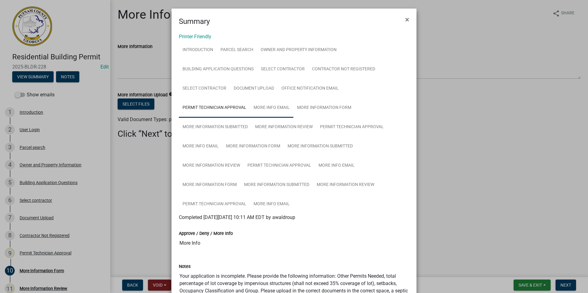
click at [280, 106] on link "More Info Email" at bounding box center [271, 108] width 43 height 20
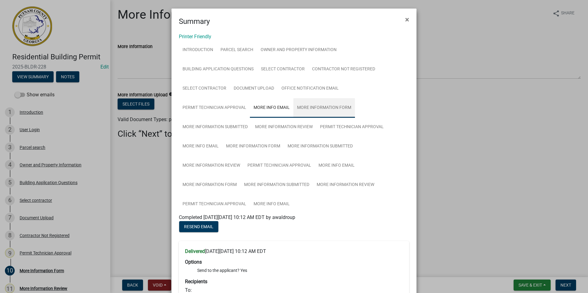
click at [304, 105] on link "More Information Form" at bounding box center [324, 108] width 62 height 20
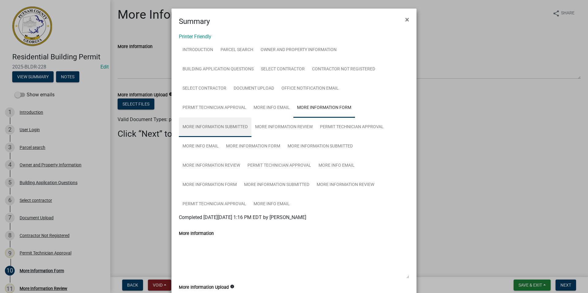
click at [227, 125] on link "More Information Submitted" at bounding box center [215, 128] width 73 height 20
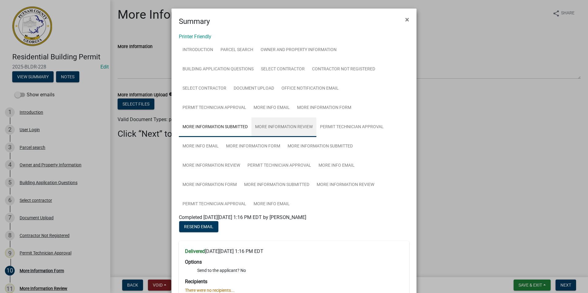
click at [281, 126] on link "More Information Review" at bounding box center [283, 128] width 65 height 20
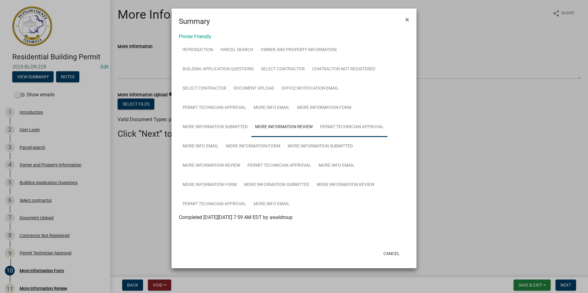
click at [355, 129] on link "Permit Technician Approval" at bounding box center [351, 128] width 71 height 20
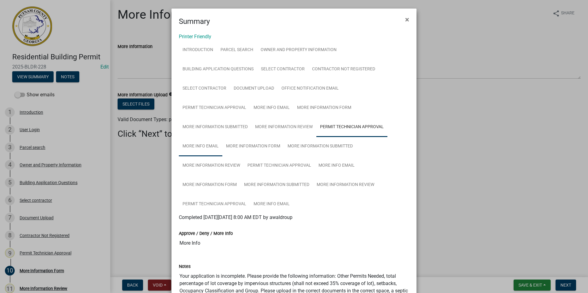
click at [204, 149] on link "More Info Email" at bounding box center [200, 147] width 43 height 20
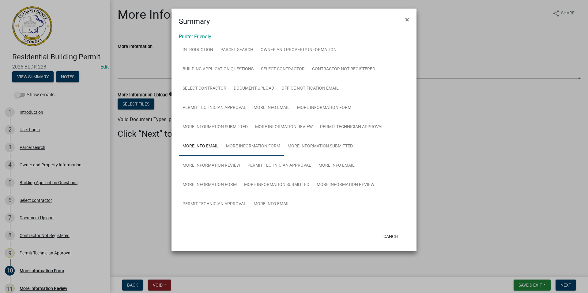
click at [237, 148] on link "More Information Form" at bounding box center [253, 147] width 62 height 20
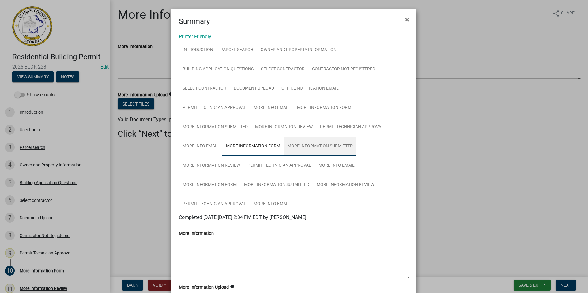
click at [319, 148] on link "More Information Submitted" at bounding box center [320, 147] width 73 height 20
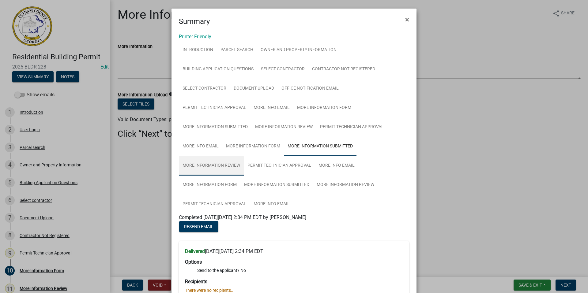
click at [211, 168] on link "More Information Review" at bounding box center [211, 166] width 65 height 20
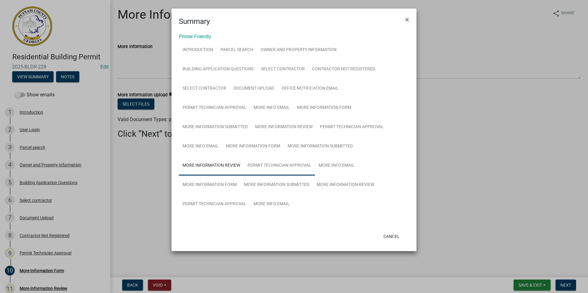
click at [263, 167] on link "Permit Technician Approval" at bounding box center [279, 166] width 71 height 20
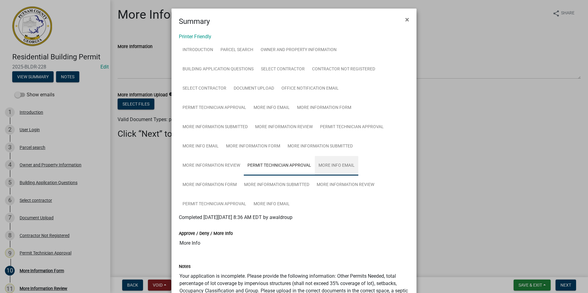
click at [335, 166] on link "More Info Email" at bounding box center [336, 166] width 43 height 20
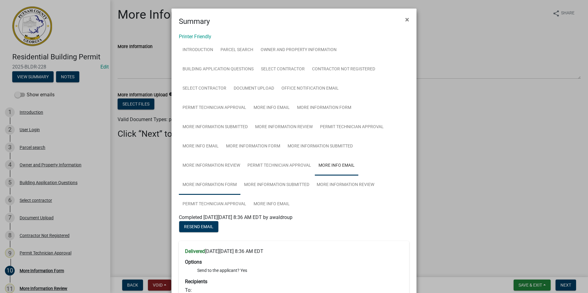
click at [212, 182] on link "More Information Form" at bounding box center [210, 185] width 62 height 20
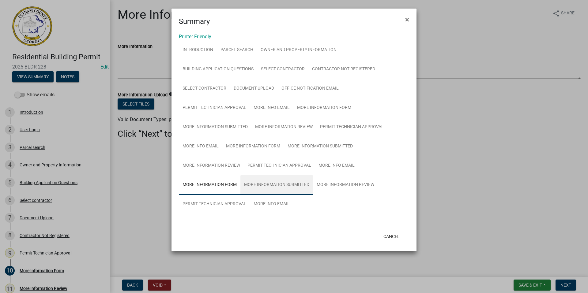
click at [290, 183] on link "More Information Submitted" at bounding box center [276, 185] width 73 height 20
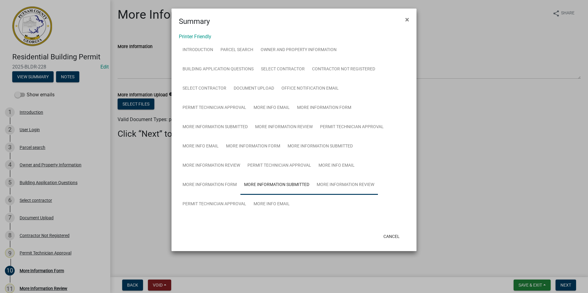
click at [331, 186] on link "More Information Review" at bounding box center [345, 185] width 65 height 20
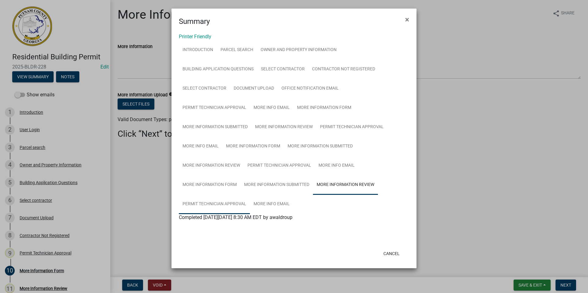
click at [226, 202] on link "Permit Technician Approval" at bounding box center [214, 205] width 71 height 20
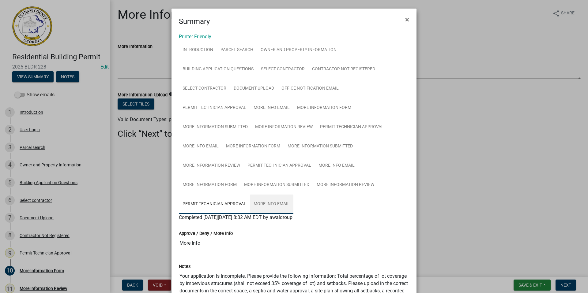
click at [268, 203] on link "More Info Email" at bounding box center [271, 205] width 43 height 20
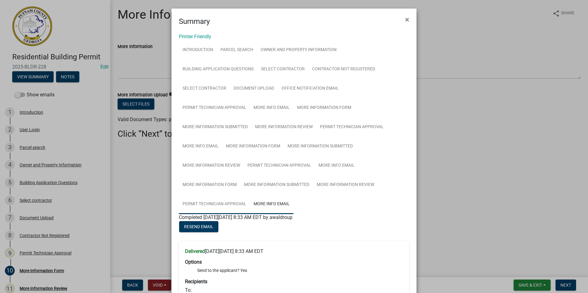
click at [211, 201] on link "Permit Technician Approval" at bounding box center [214, 205] width 71 height 20
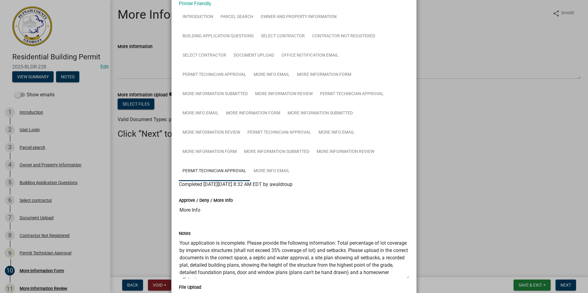
scroll to position [31, 0]
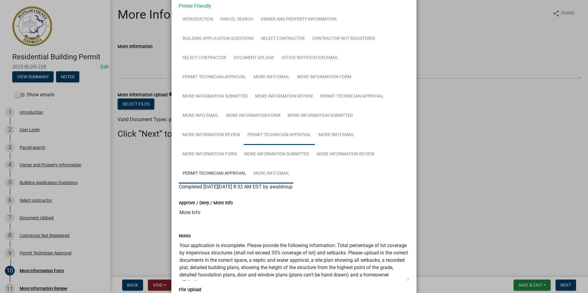
drag, startPoint x: 273, startPoint y: 174, endPoint x: 269, endPoint y: 174, distance: 3.7
click at [273, 174] on link "More Info Email" at bounding box center [271, 174] width 43 height 20
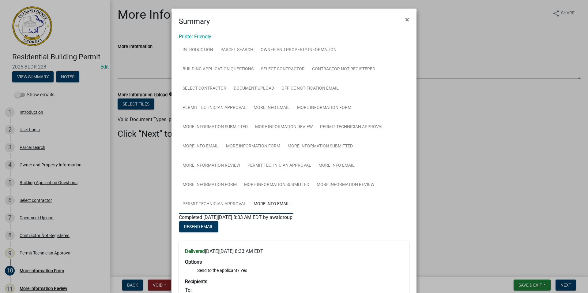
click at [223, 203] on link "Permit Technician Approval" at bounding box center [214, 205] width 71 height 20
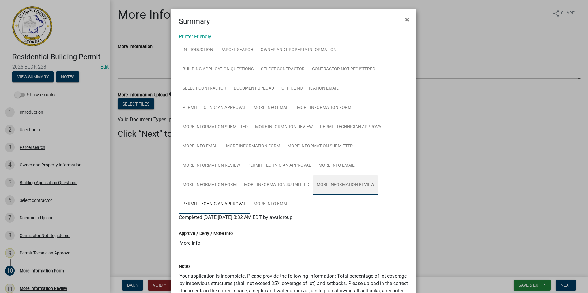
click at [349, 185] on link "More Information Review" at bounding box center [345, 185] width 65 height 20
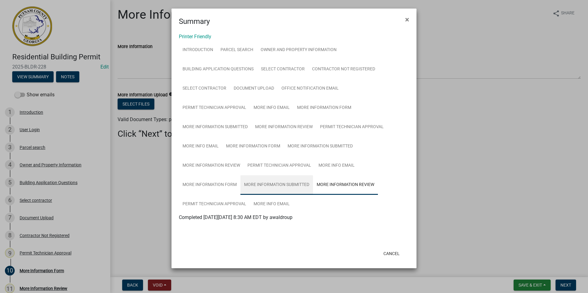
click at [282, 185] on link "More Information Submitted" at bounding box center [276, 185] width 73 height 20
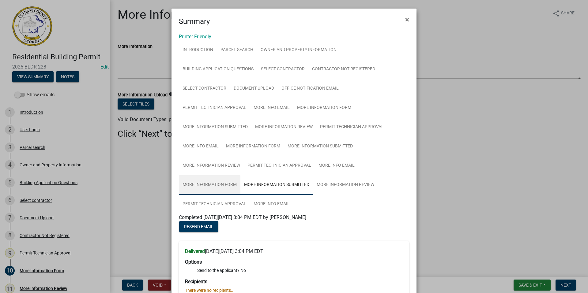
click at [218, 182] on link "More Information Form" at bounding box center [210, 185] width 62 height 20
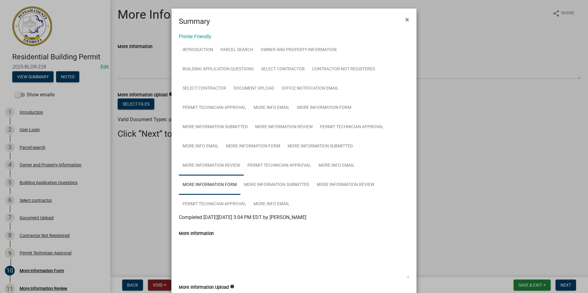
click at [212, 163] on link "More Information Review" at bounding box center [211, 166] width 65 height 20
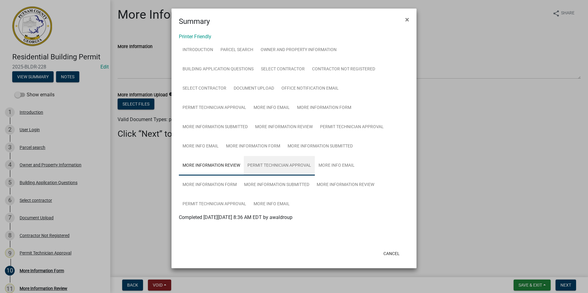
click at [264, 166] on link "Permit Technician Approval" at bounding box center [279, 166] width 71 height 20
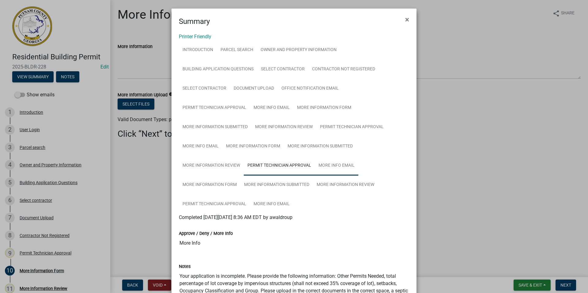
click at [322, 170] on link "More Info Email" at bounding box center [336, 166] width 43 height 20
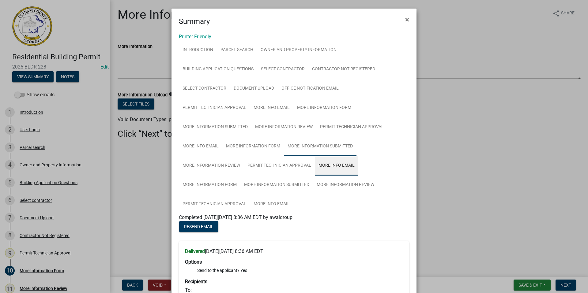
click at [300, 145] on link "More Information Submitted" at bounding box center [320, 147] width 73 height 20
click at [256, 143] on link "More Information Form" at bounding box center [253, 147] width 62 height 20
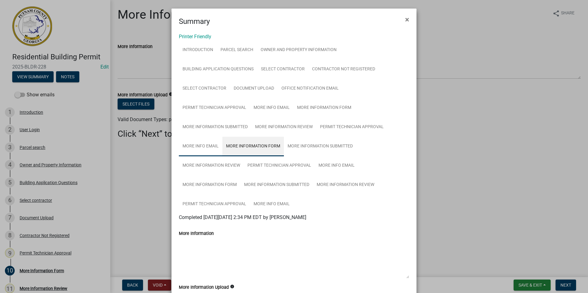
click at [181, 147] on link "More Info Email" at bounding box center [200, 147] width 43 height 20
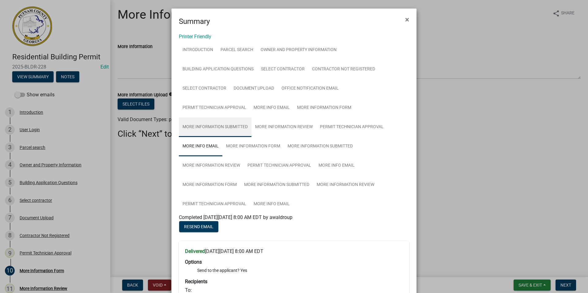
click at [202, 126] on link "More Information Submitted" at bounding box center [215, 128] width 73 height 20
click at [271, 127] on link "More Information Review" at bounding box center [283, 128] width 65 height 20
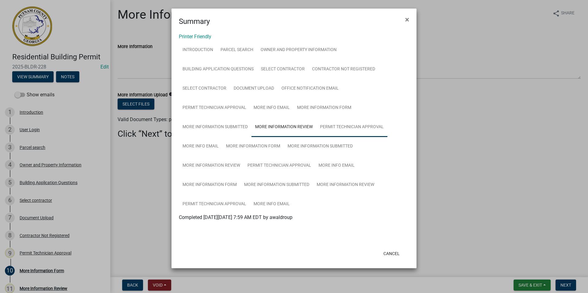
click at [331, 129] on link "Permit Technician Approval" at bounding box center [351, 128] width 71 height 20
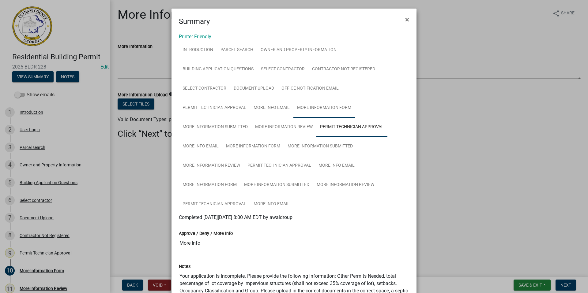
click at [324, 108] on link "More Information Form" at bounding box center [324, 108] width 62 height 20
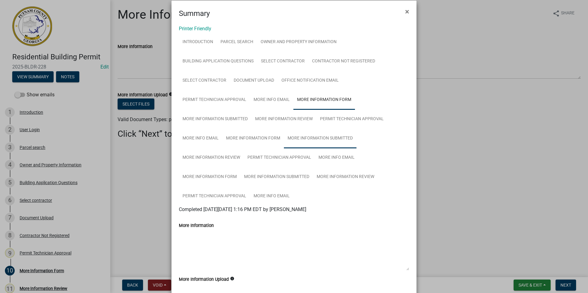
scroll to position [8, 0]
click at [276, 97] on link "More Info Email" at bounding box center [271, 101] width 43 height 20
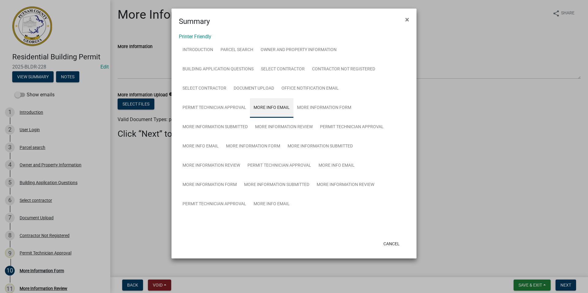
scroll to position [0, 0]
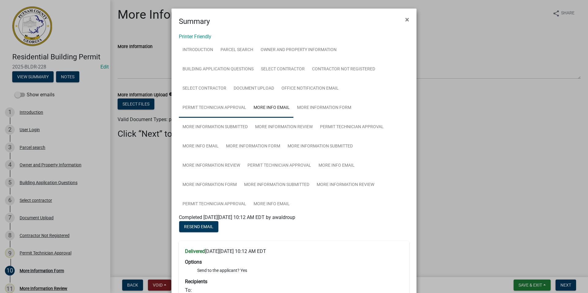
click at [214, 104] on link "Permit Technician Approval" at bounding box center [214, 108] width 71 height 20
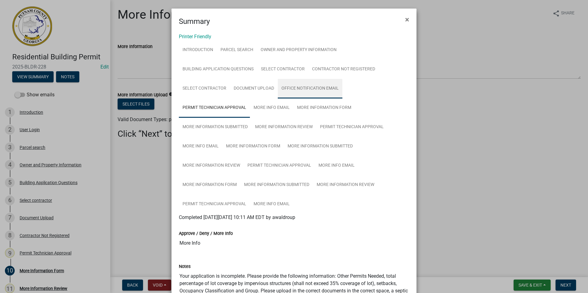
click at [303, 89] on link "Office Notification Email" at bounding box center [310, 89] width 65 height 20
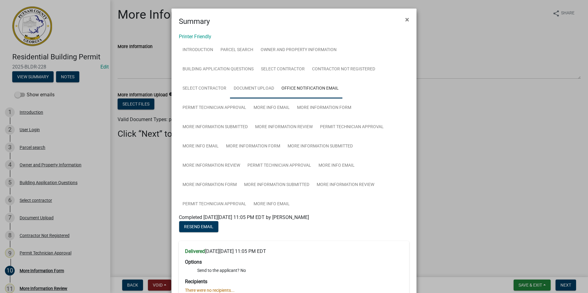
click at [252, 87] on link "Document Upload" at bounding box center [254, 89] width 48 height 20
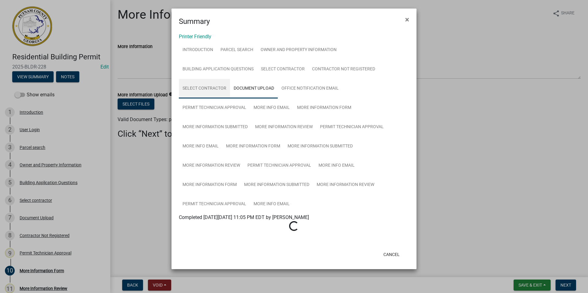
click at [208, 89] on link "Select contractor" at bounding box center [204, 89] width 51 height 20
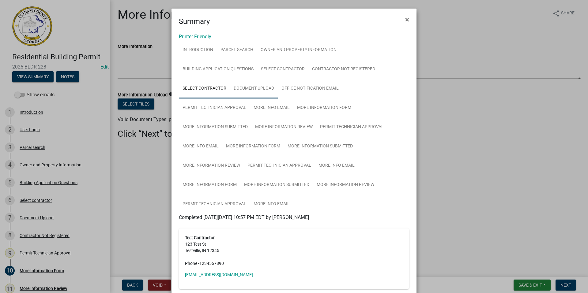
click at [249, 86] on link "Document Upload" at bounding box center [254, 89] width 48 height 20
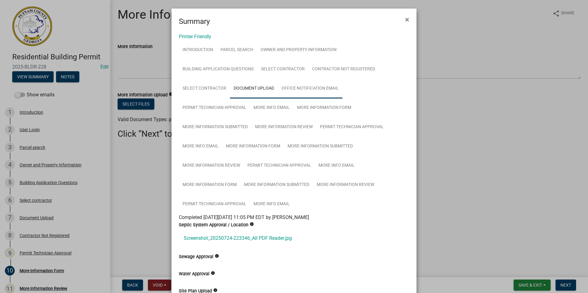
click at [291, 86] on link "Office Notification Email" at bounding box center [310, 89] width 65 height 20
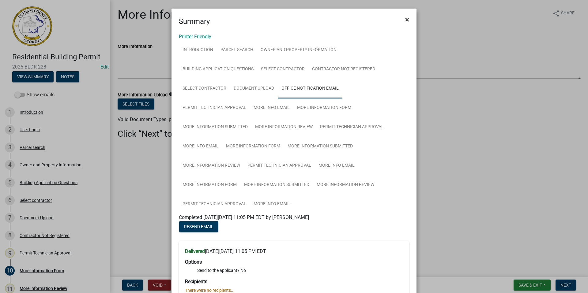
click at [405, 18] on span "×" at bounding box center [407, 19] width 4 height 9
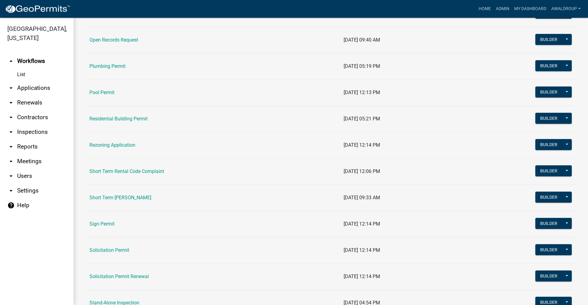
scroll to position [673, 0]
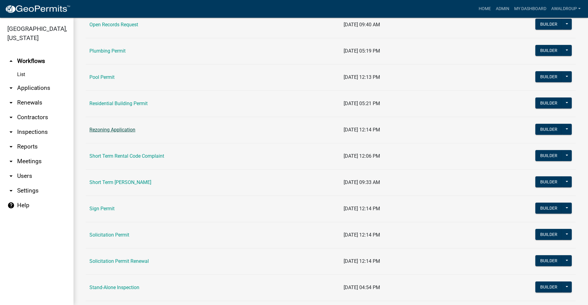
click at [121, 129] on link "Rezoning Application" at bounding box center [112, 130] width 46 height 6
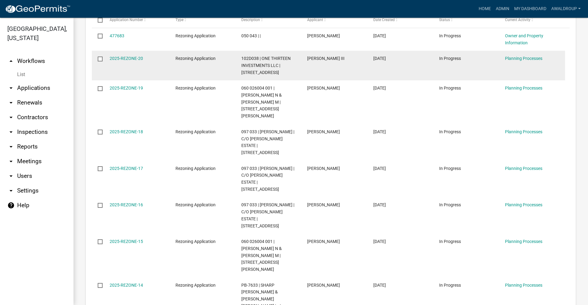
scroll to position [720, 0]
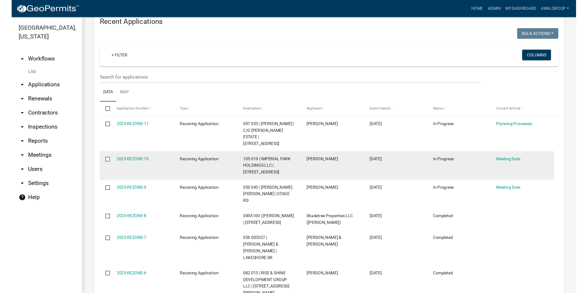
scroll to position [621, 0]
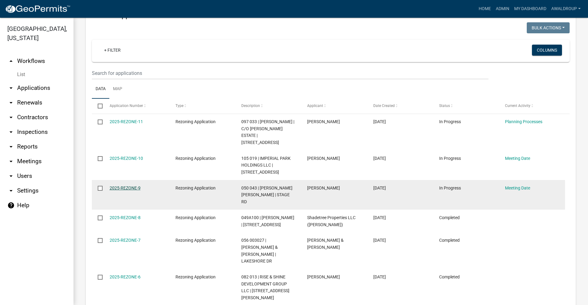
click at [127, 186] on link "2025-REZONE-9" at bounding box center [125, 188] width 31 height 5
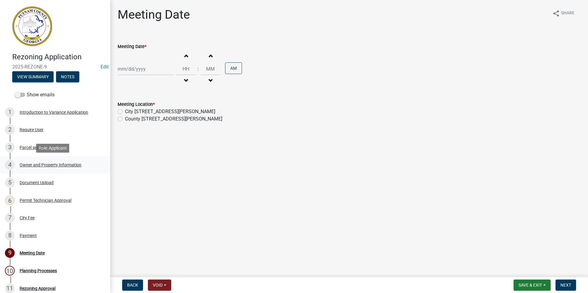
click at [38, 163] on div "Owner and Property Information" at bounding box center [51, 165] width 62 height 4
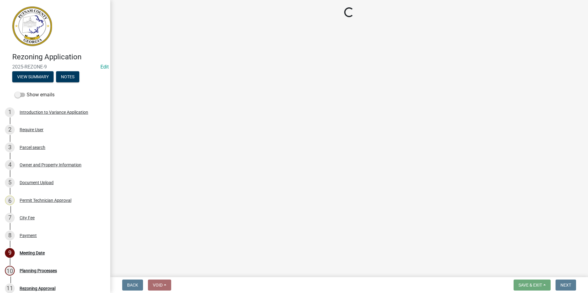
select select "ef7a1fc2-7a7a-426d-b1f0-c9b9b6ca7ff4"
select select "333e9b37-8f9e-4c36-bc21-2ca50ed92d5c"
select select "ece5c1a9-df30-4702-9587-5deee23533b7"
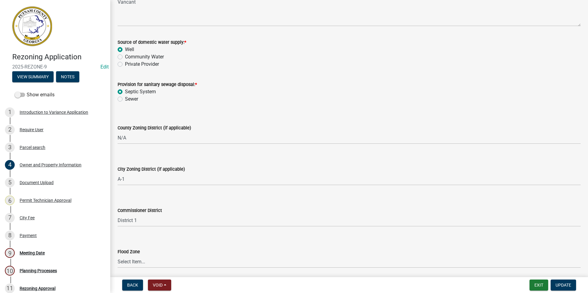
scroll to position [796, 0]
